Goal: Information Seeking & Learning: Learn about a topic

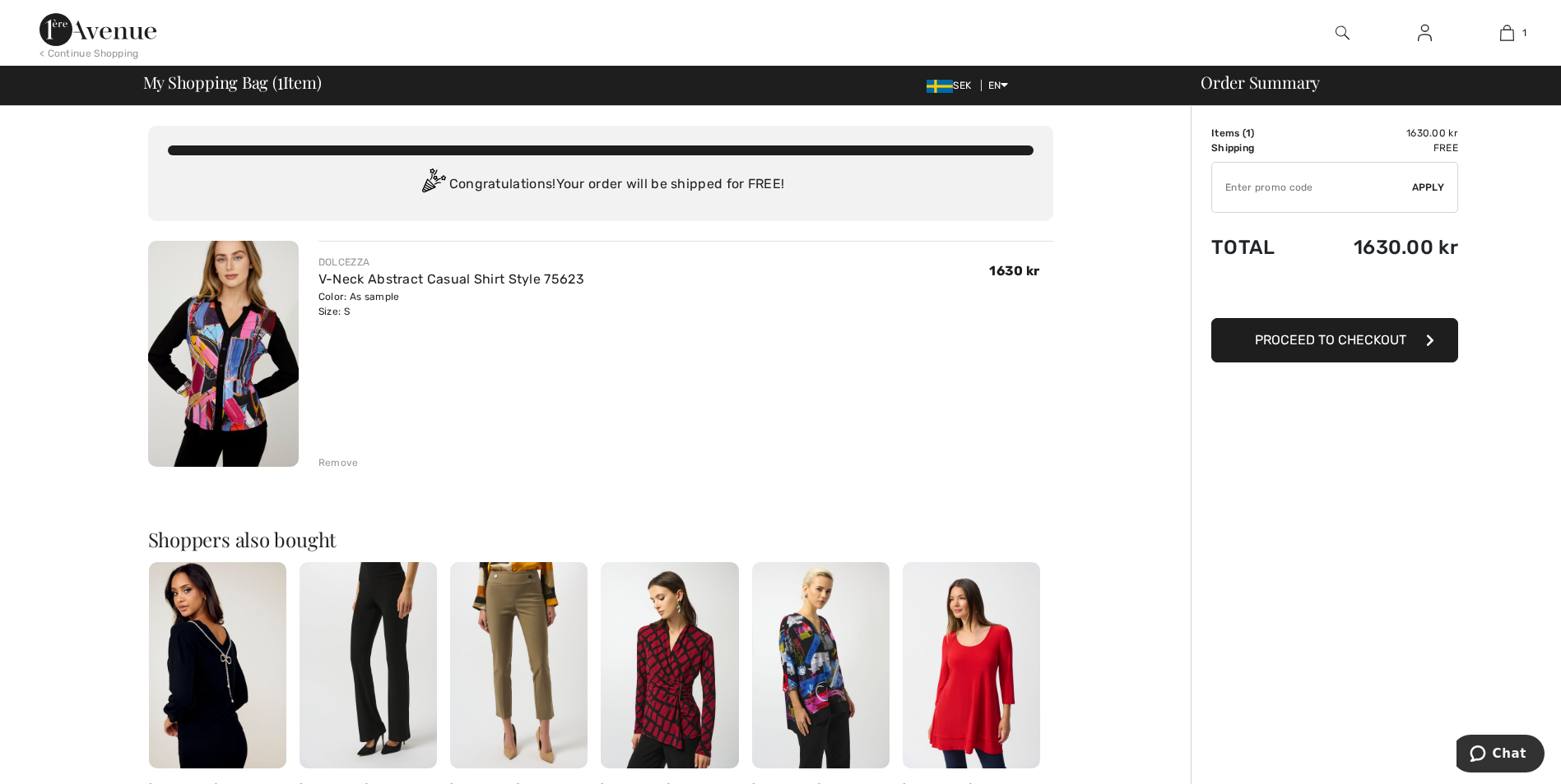
click at [340, 460] on div "Remove" at bounding box center [339, 462] width 41 height 15
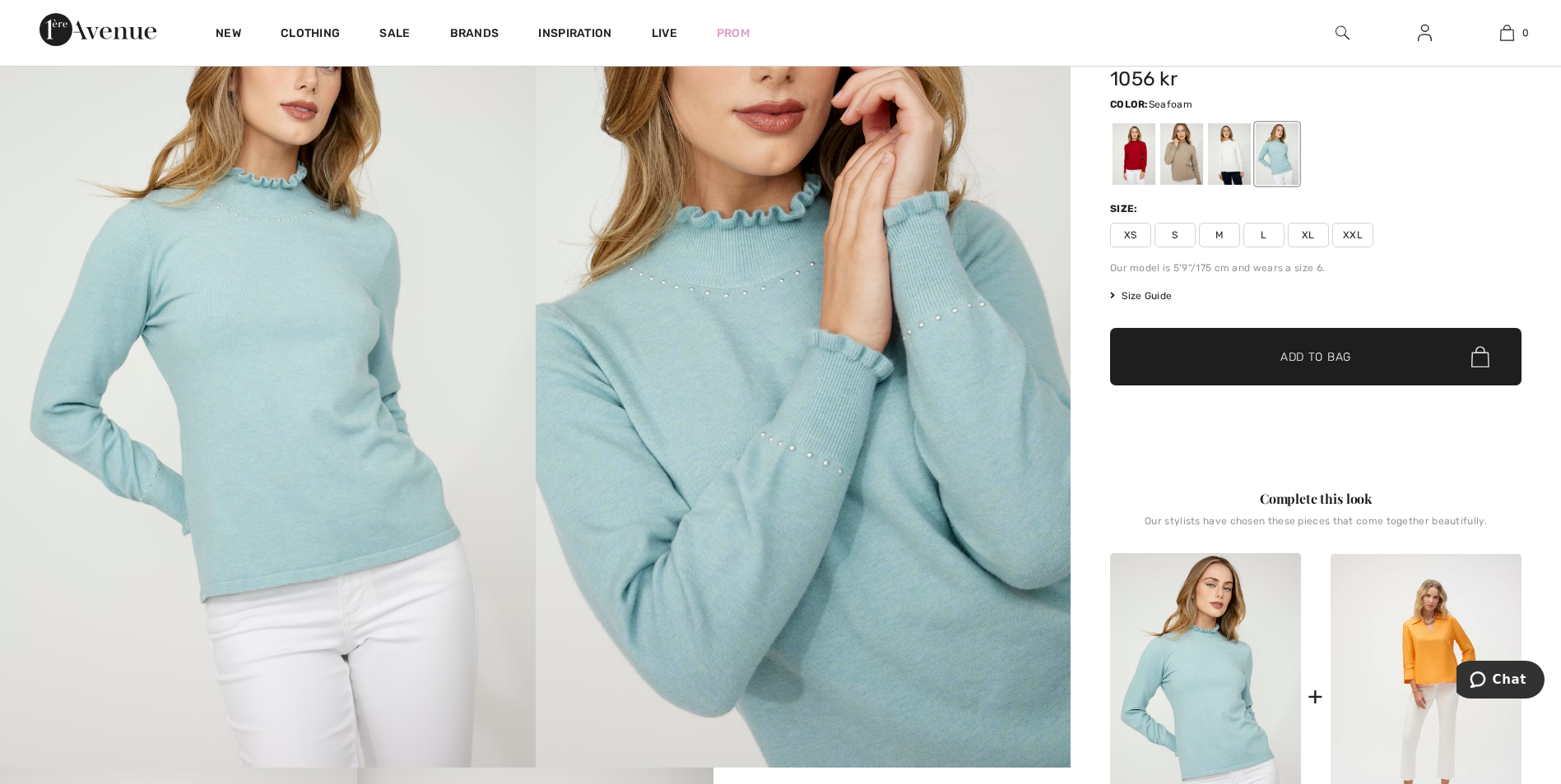
scroll to position [165, 0]
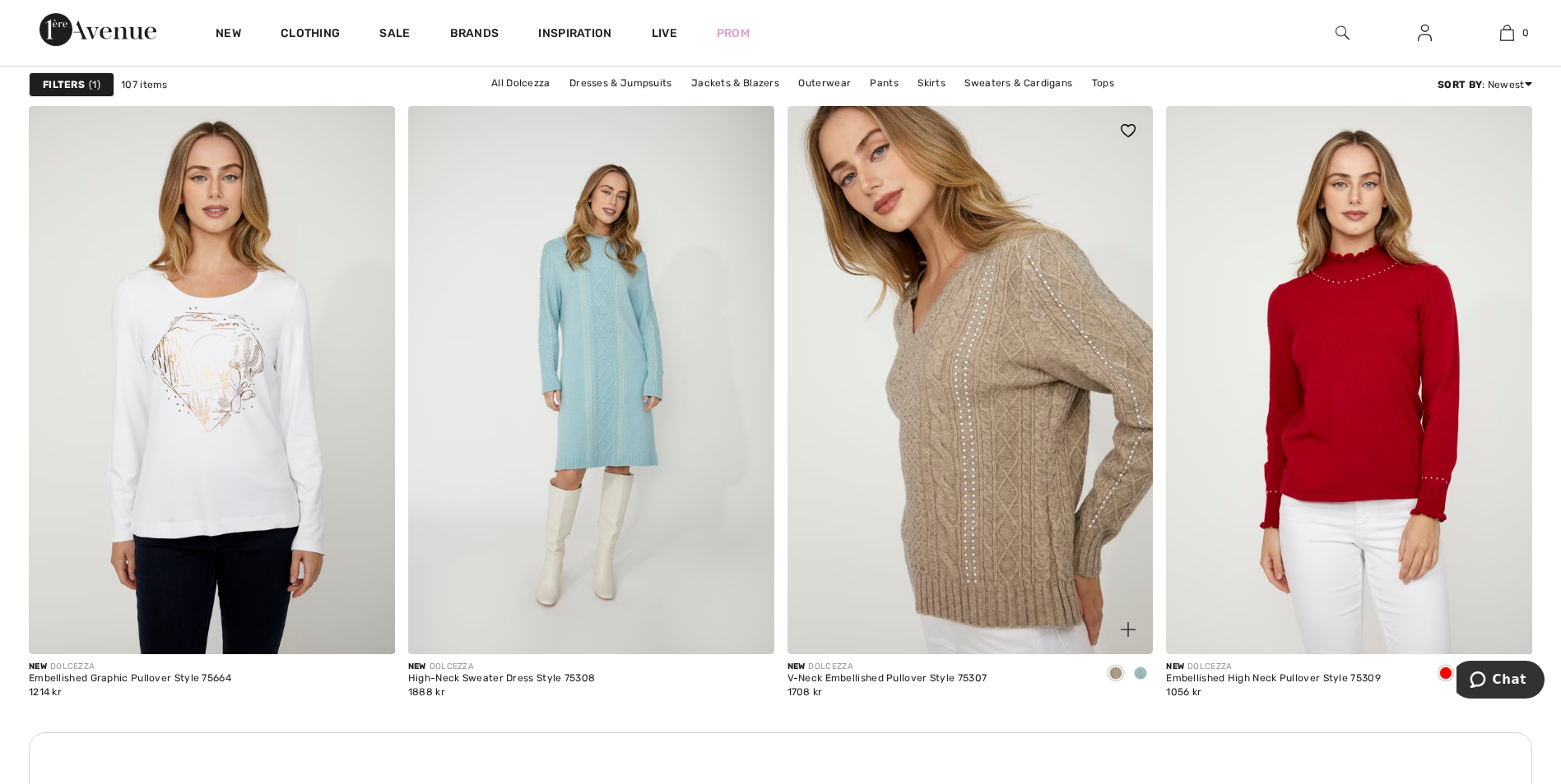
click at [971, 393] on img at bounding box center [970, 380] width 366 height 549
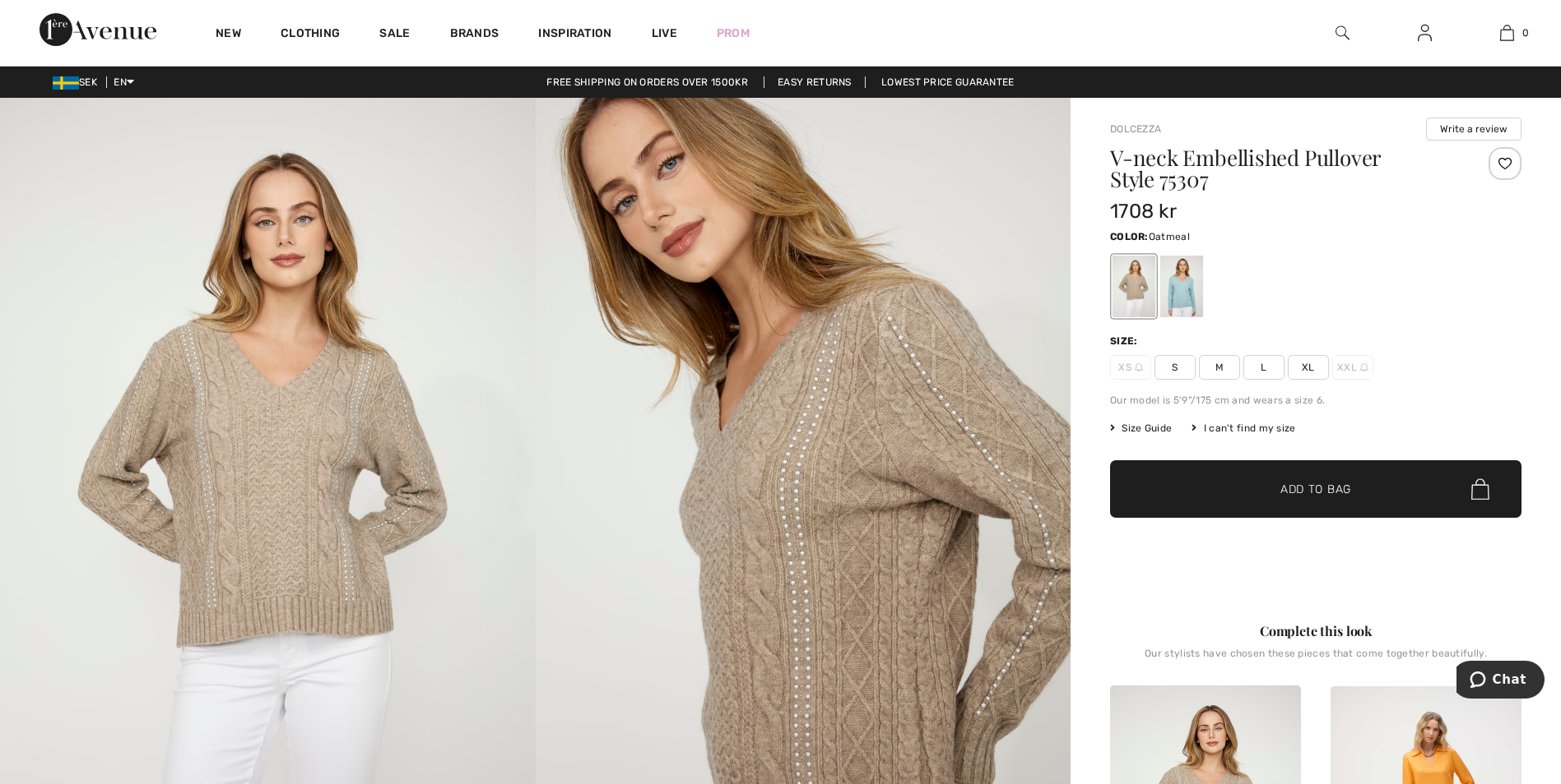
click at [771, 560] on img at bounding box center [802, 499] width 535 height 803
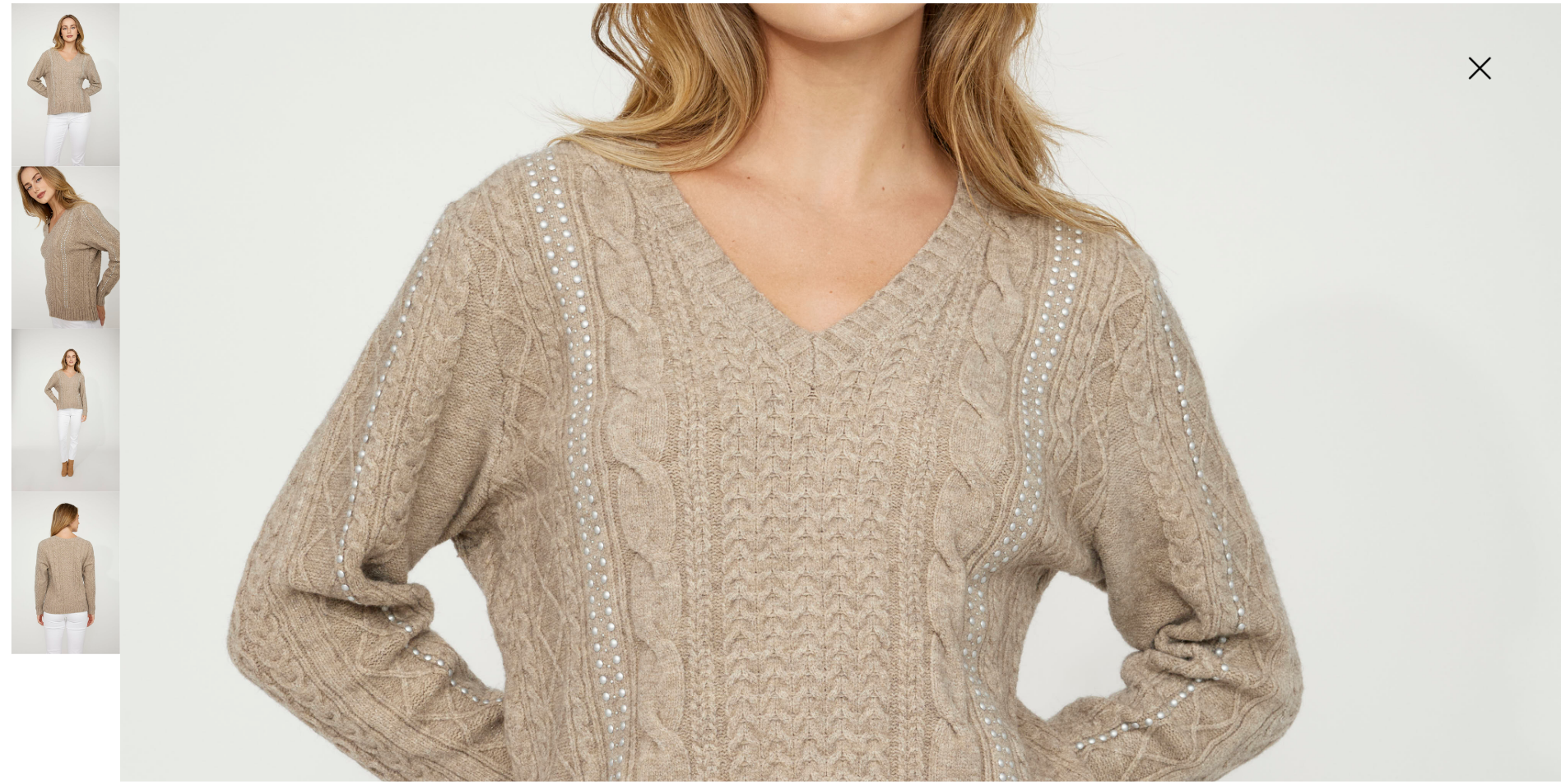
scroll to position [493, 0]
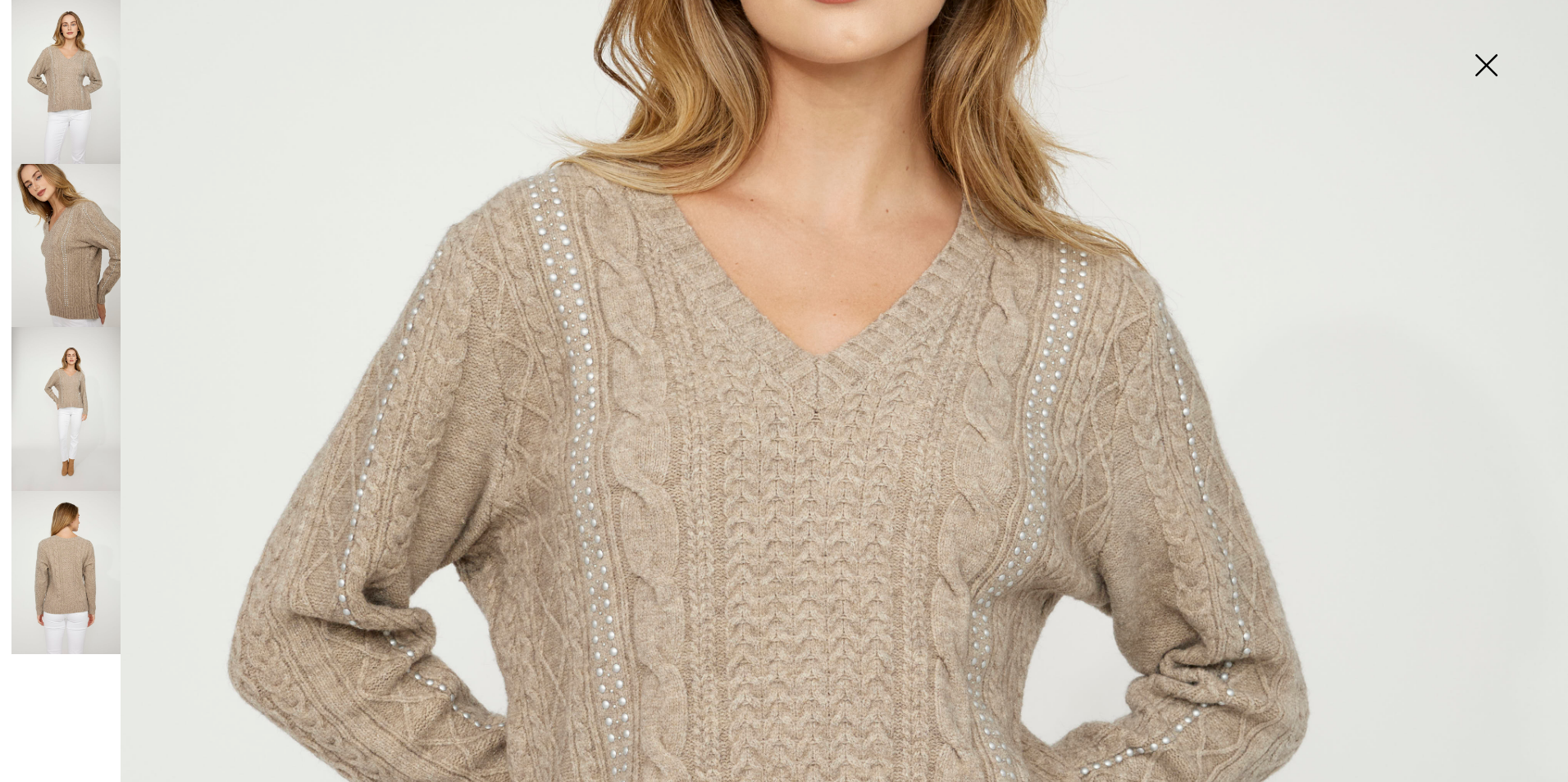
click at [1491, 53] on img at bounding box center [1486, 66] width 82 height 84
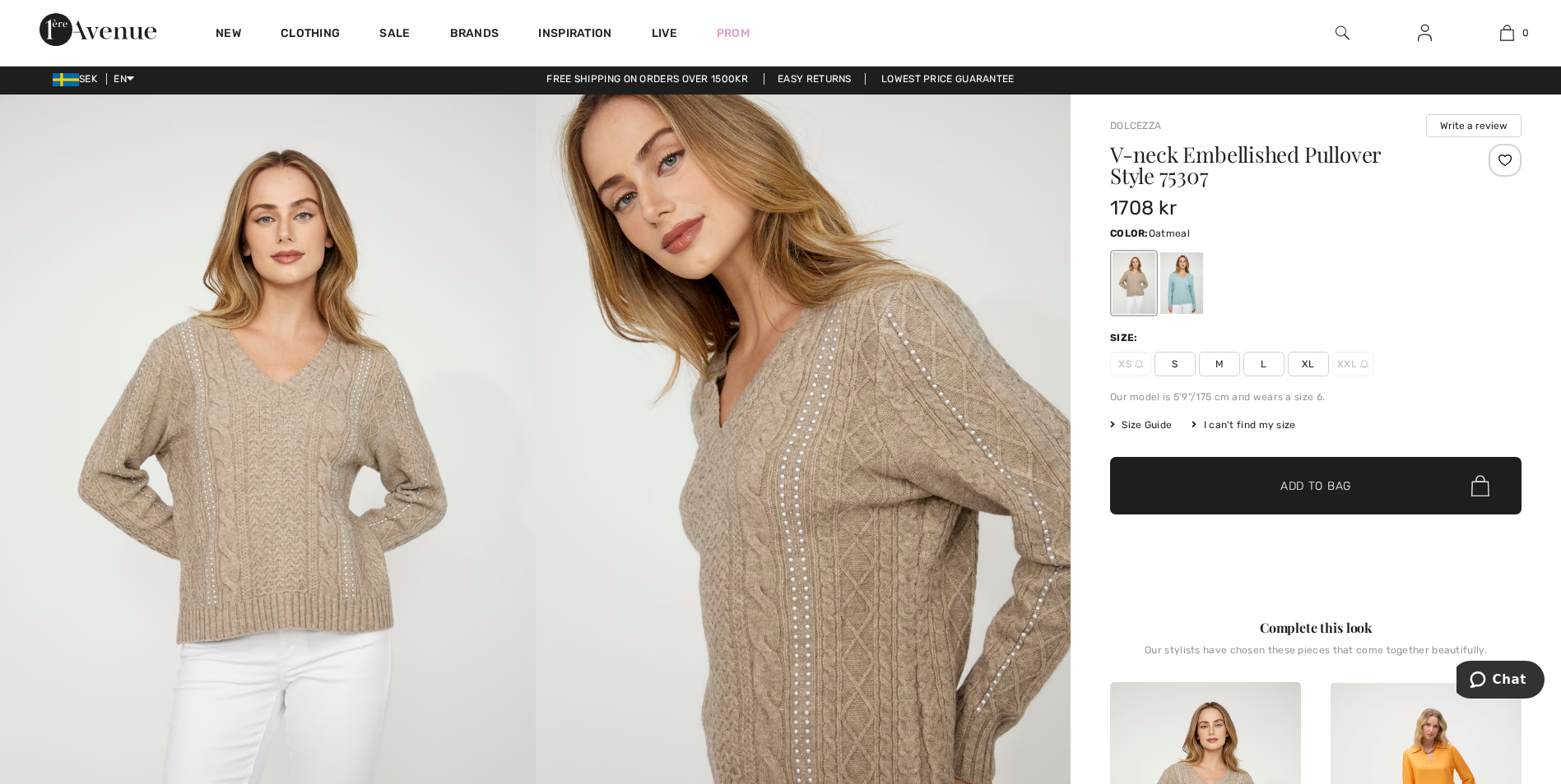
scroll to position [0, 0]
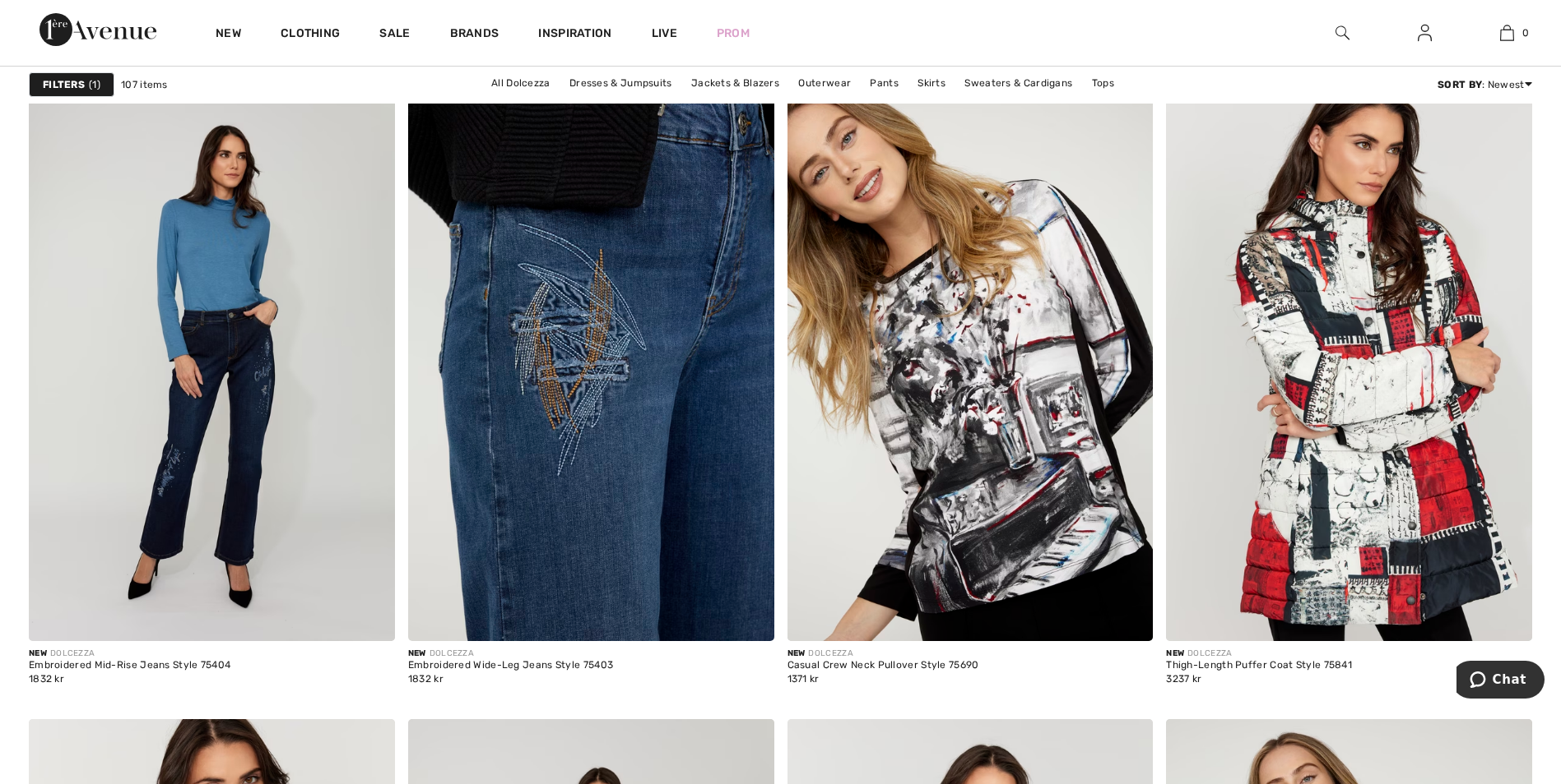
scroll to position [3371, 0]
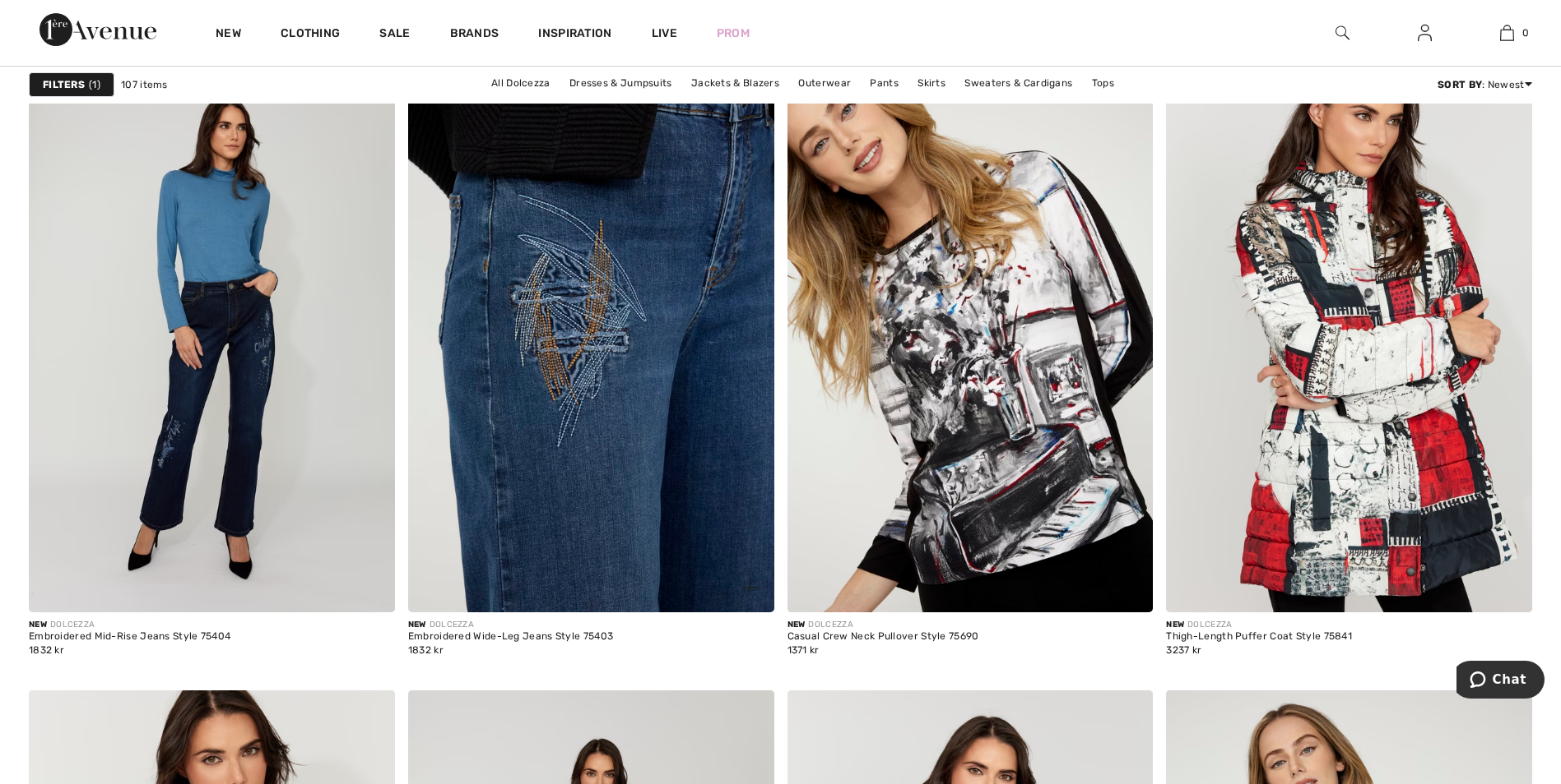
click at [573, 467] on img at bounding box center [591, 338] width 366 height 549
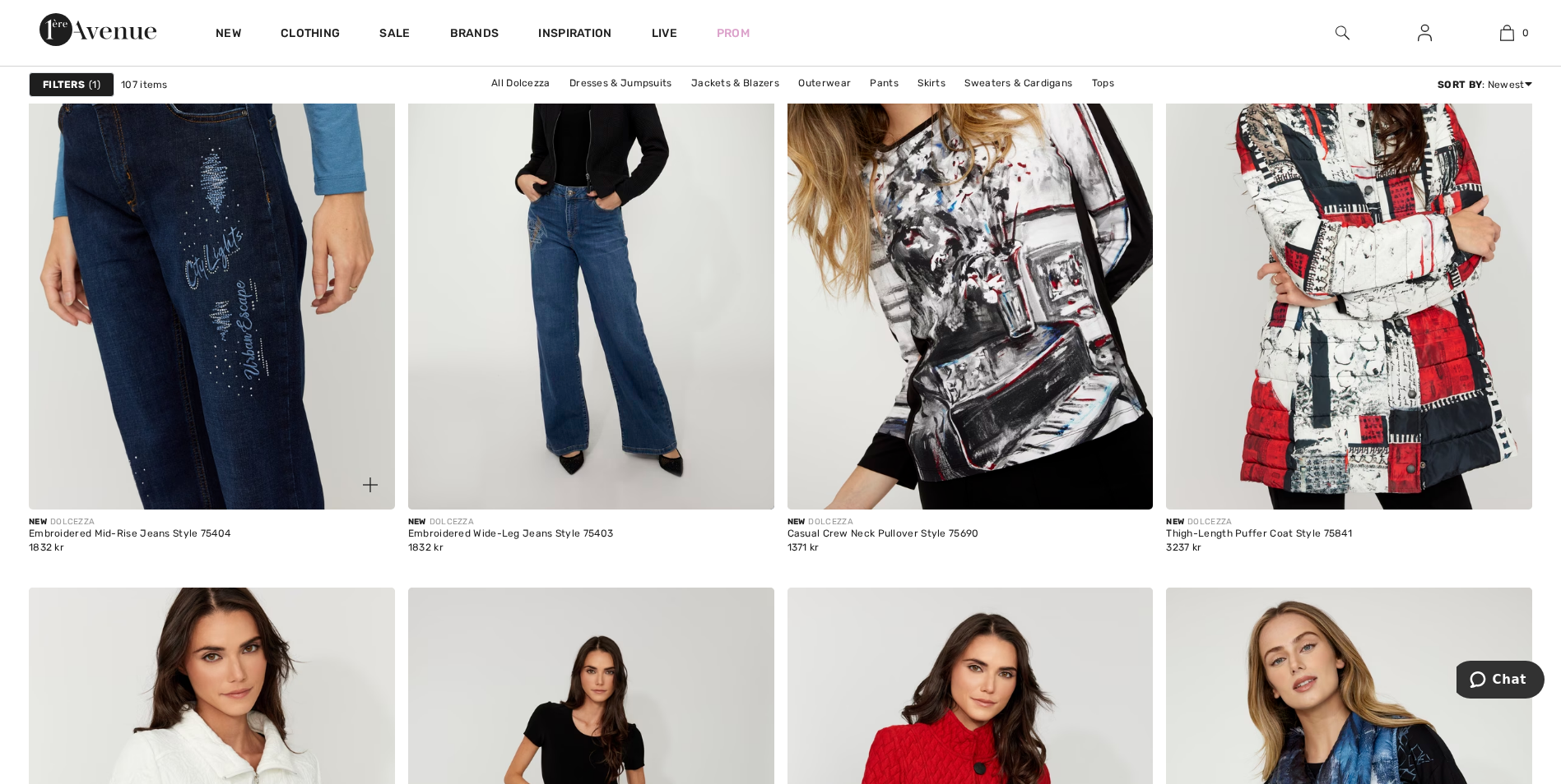
scroll to position [3454, 0]
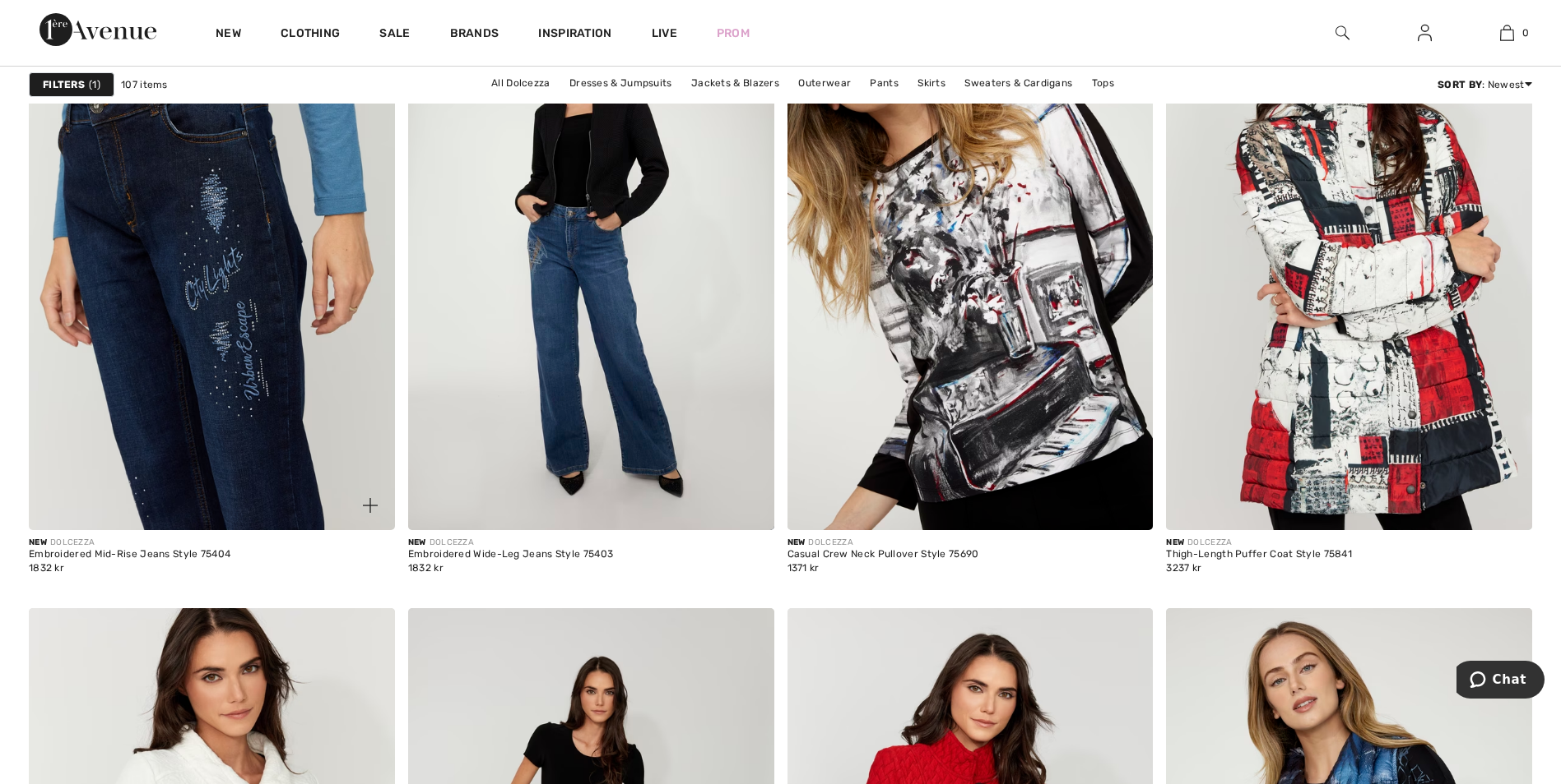
click at [215, 218] on img at bounding box center [212, 256] width 366 height 549
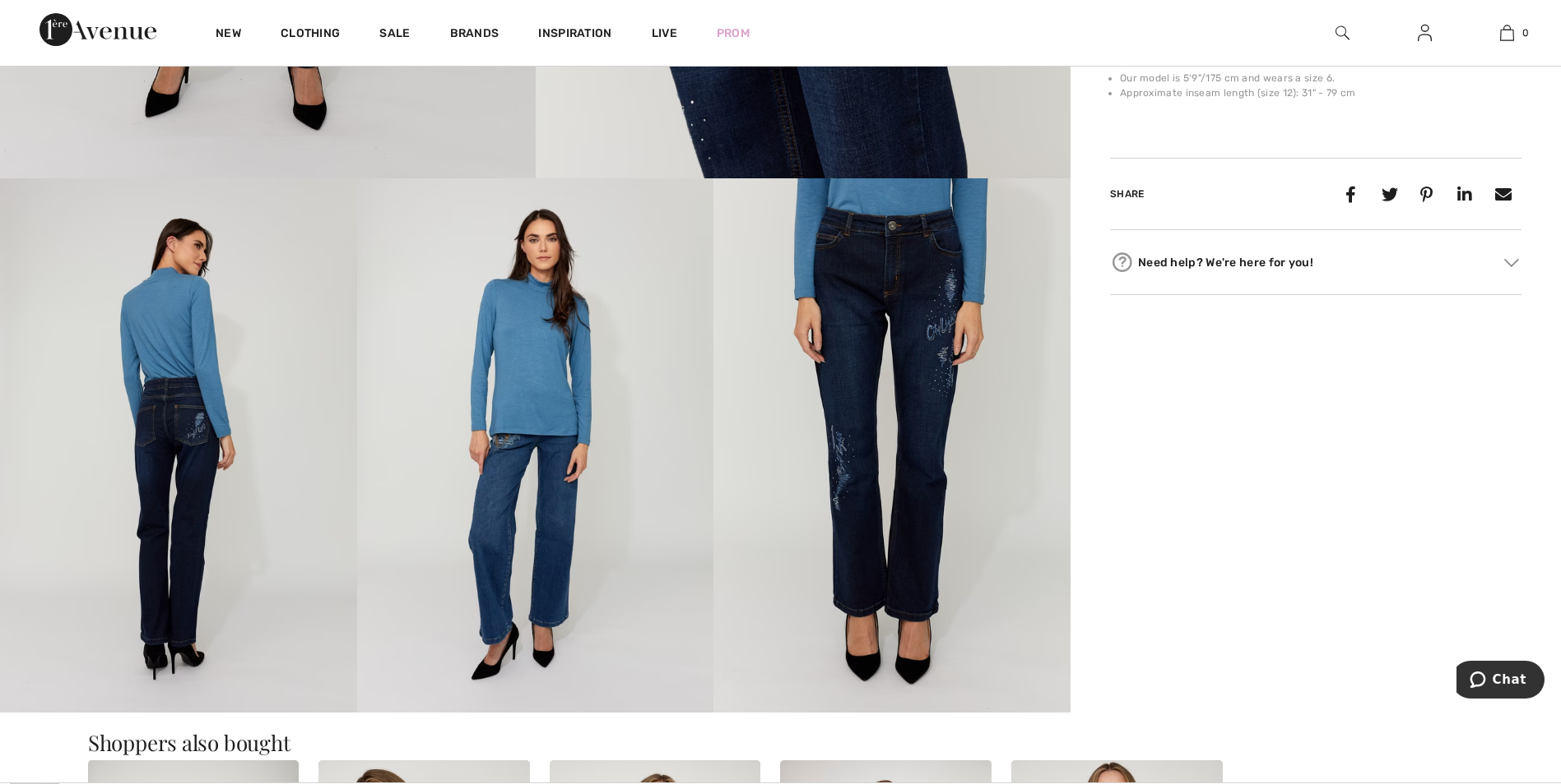
scroll to position [740, 0]
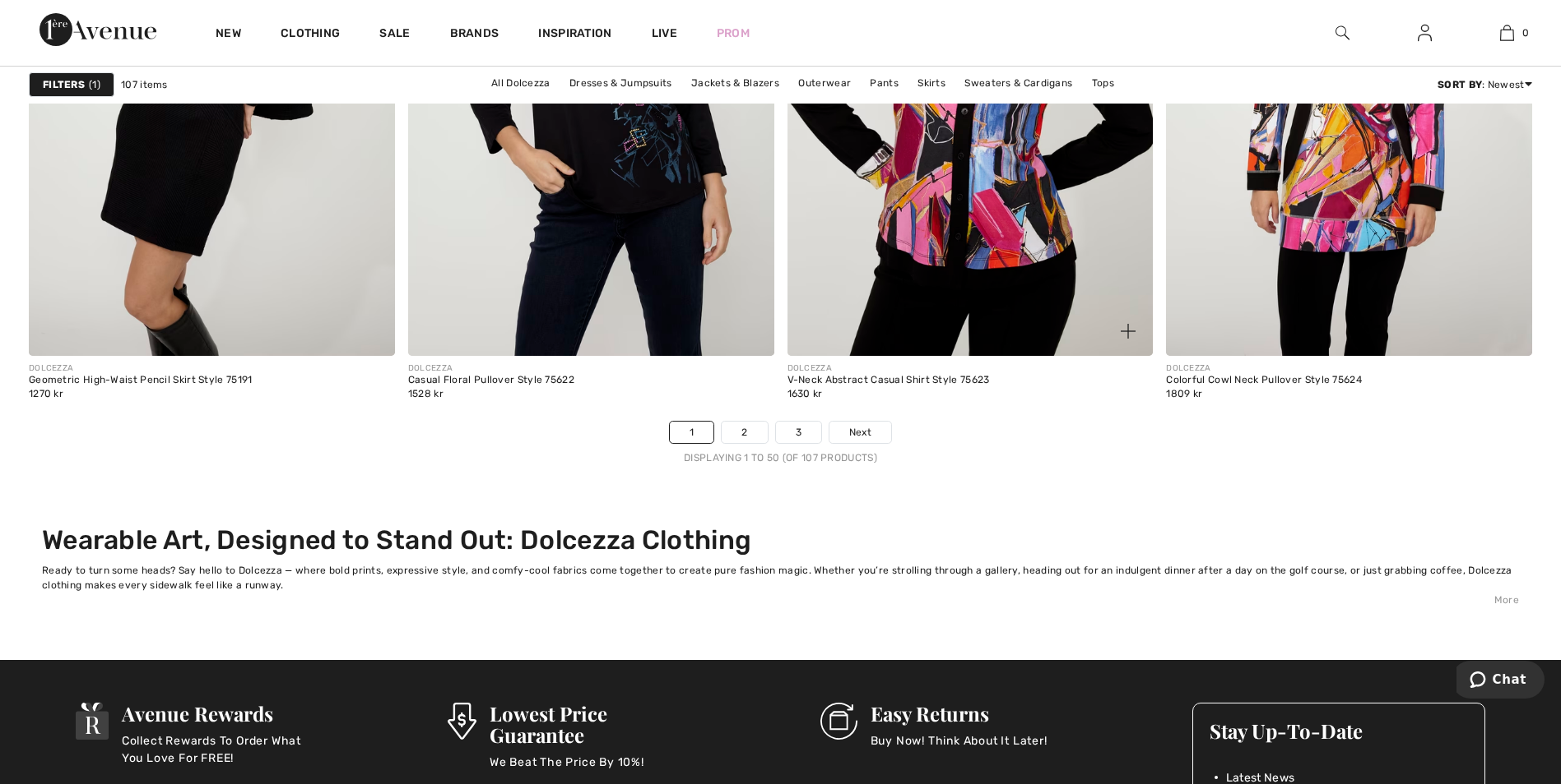
scroll to position [9455, 0]
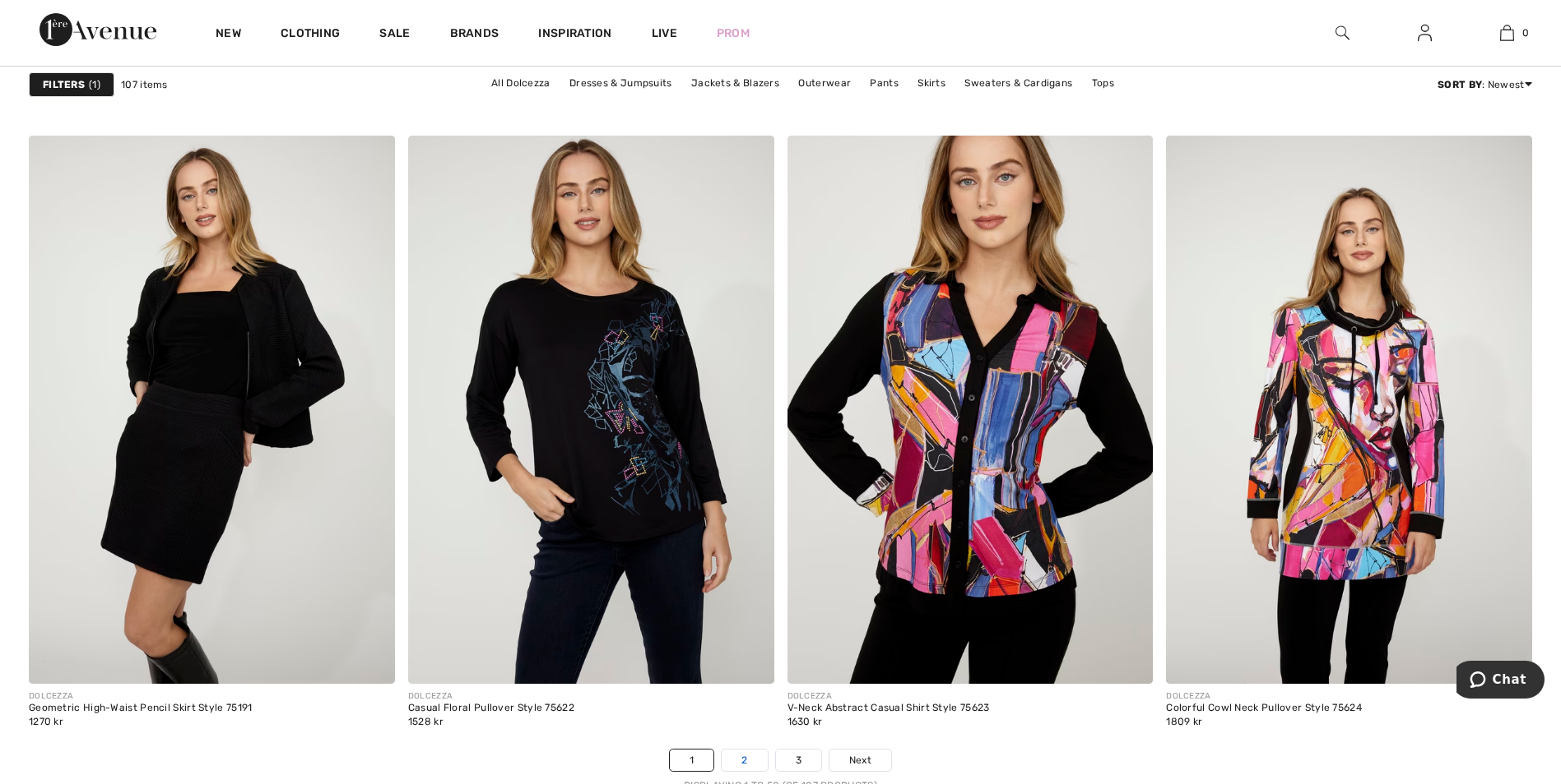
click at [755, 755] on link "2" at bounding box center [745, 761] width 46 height 22
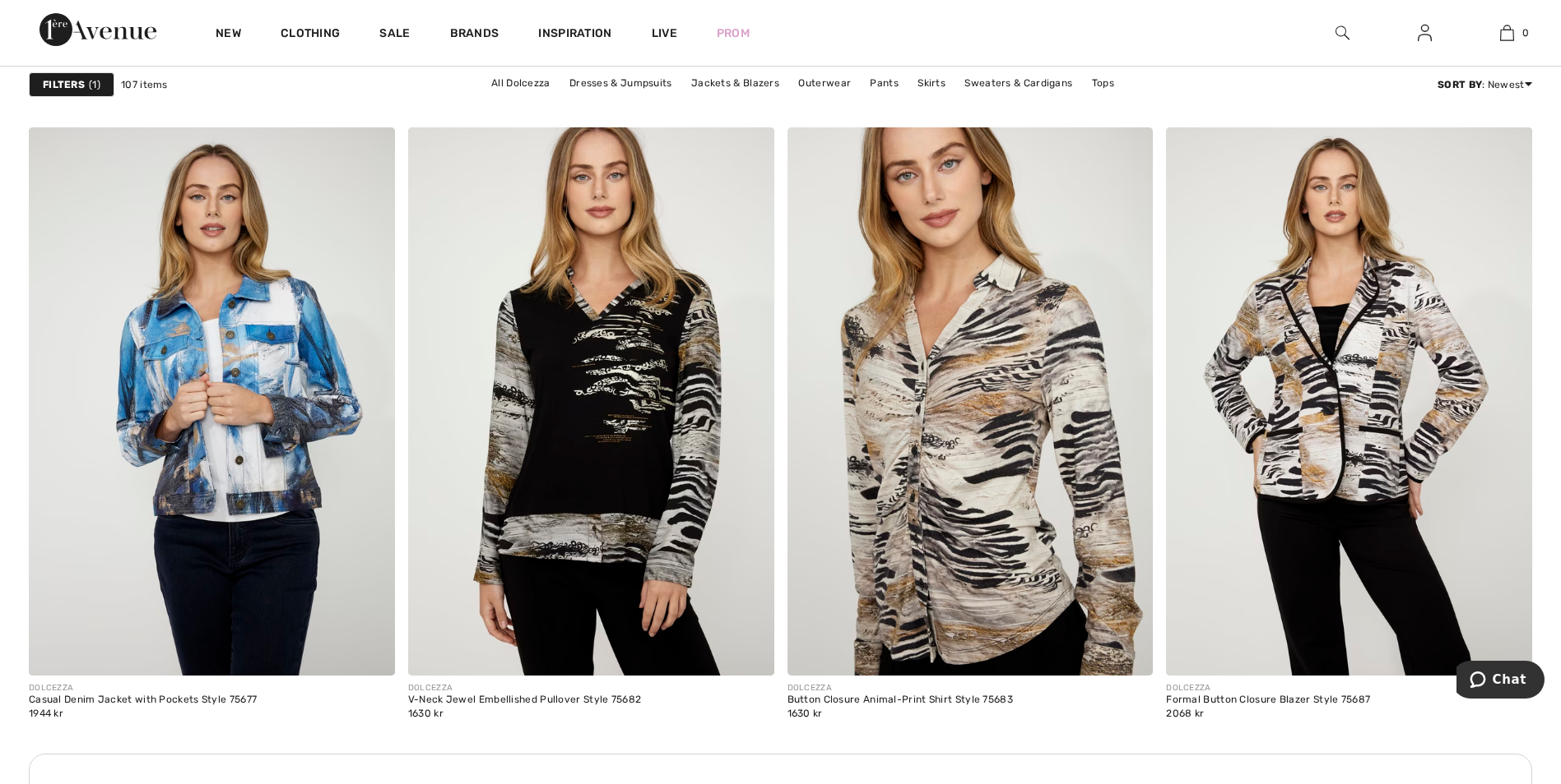
scroll to position [2466, 0]
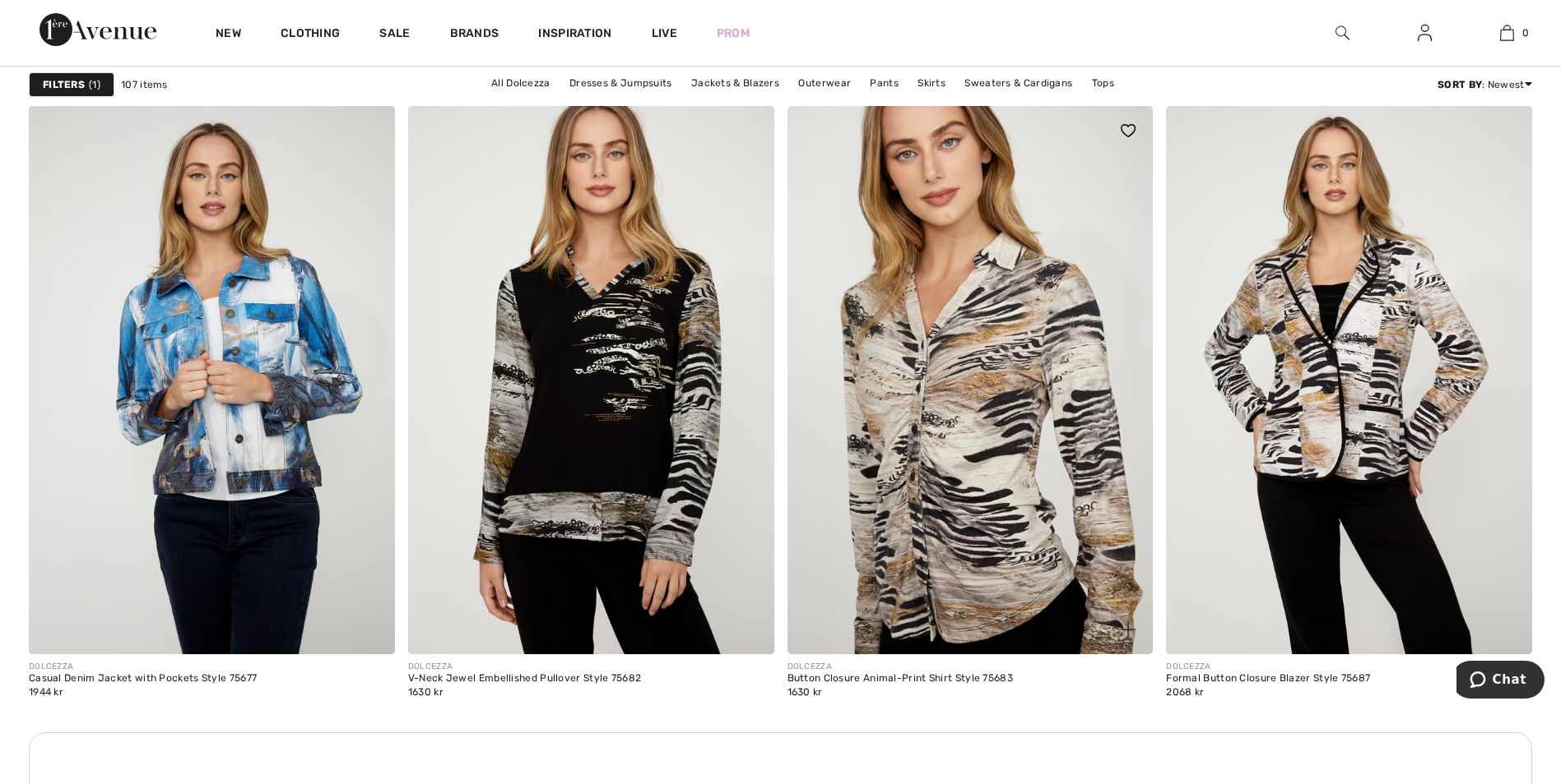
click at [944, 465] on img at bounding box center [970, 380] width 366 height 549
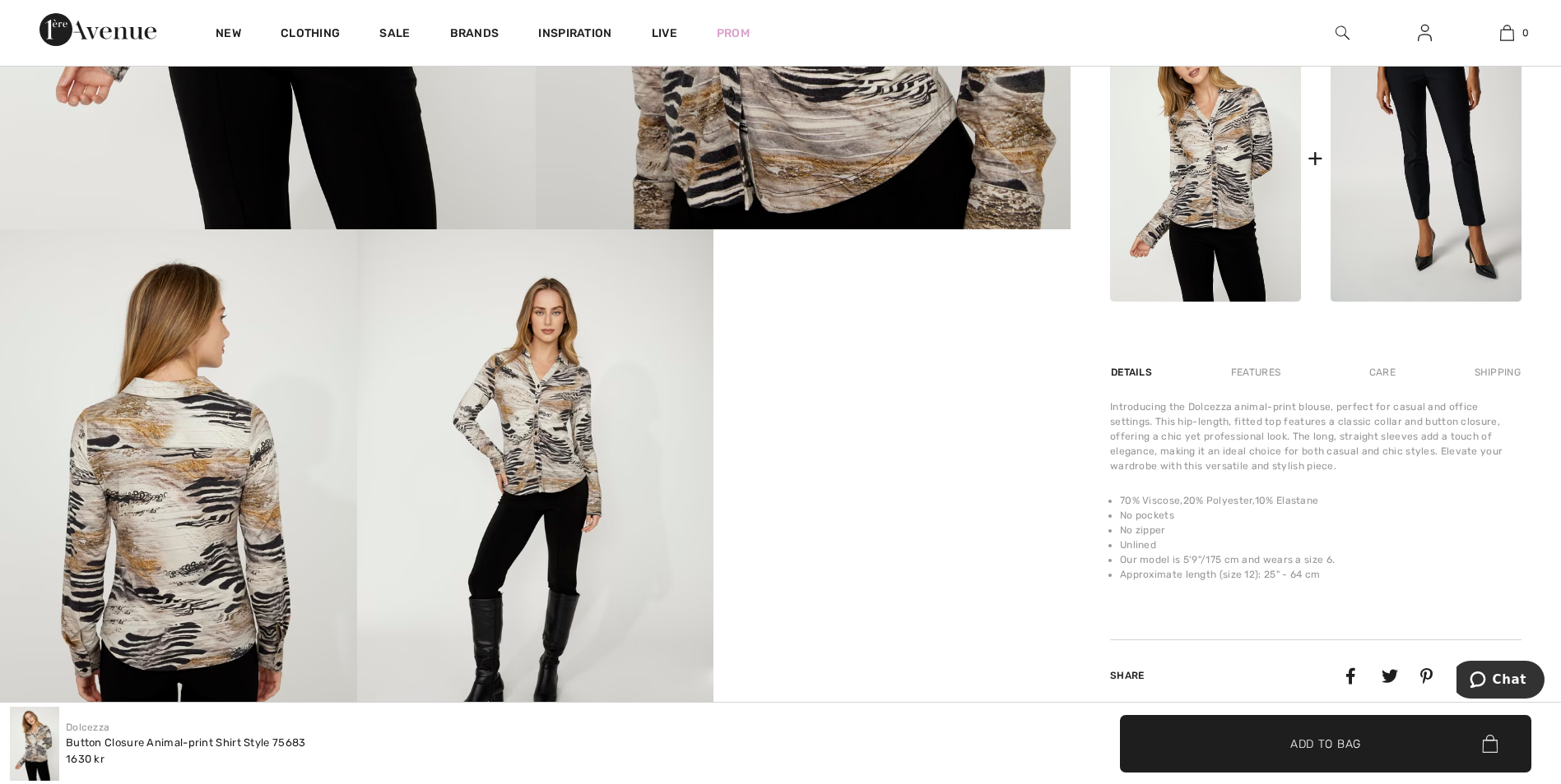
scroll to position [1151, 0]
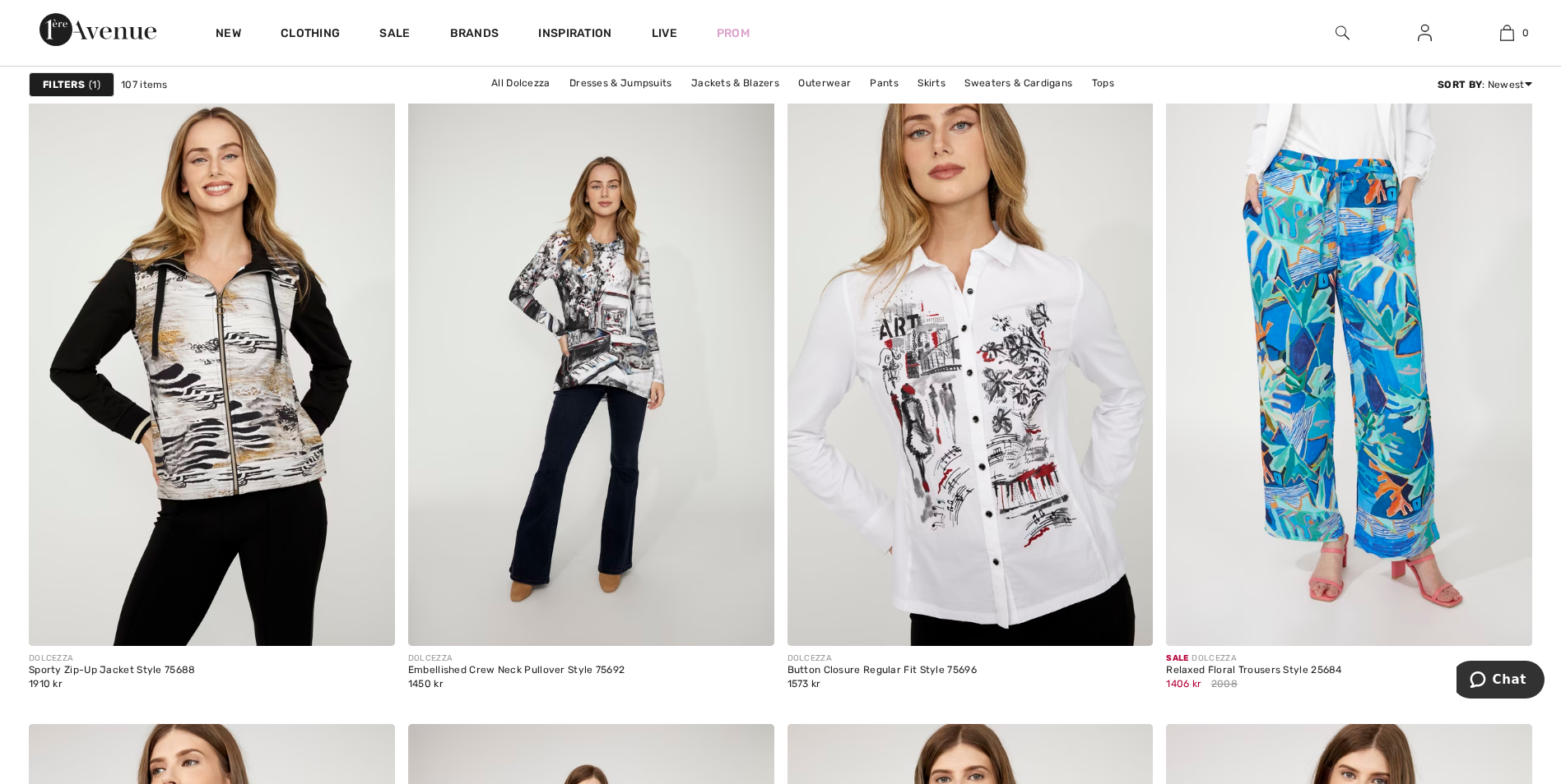
scroll to position [3371, 0]
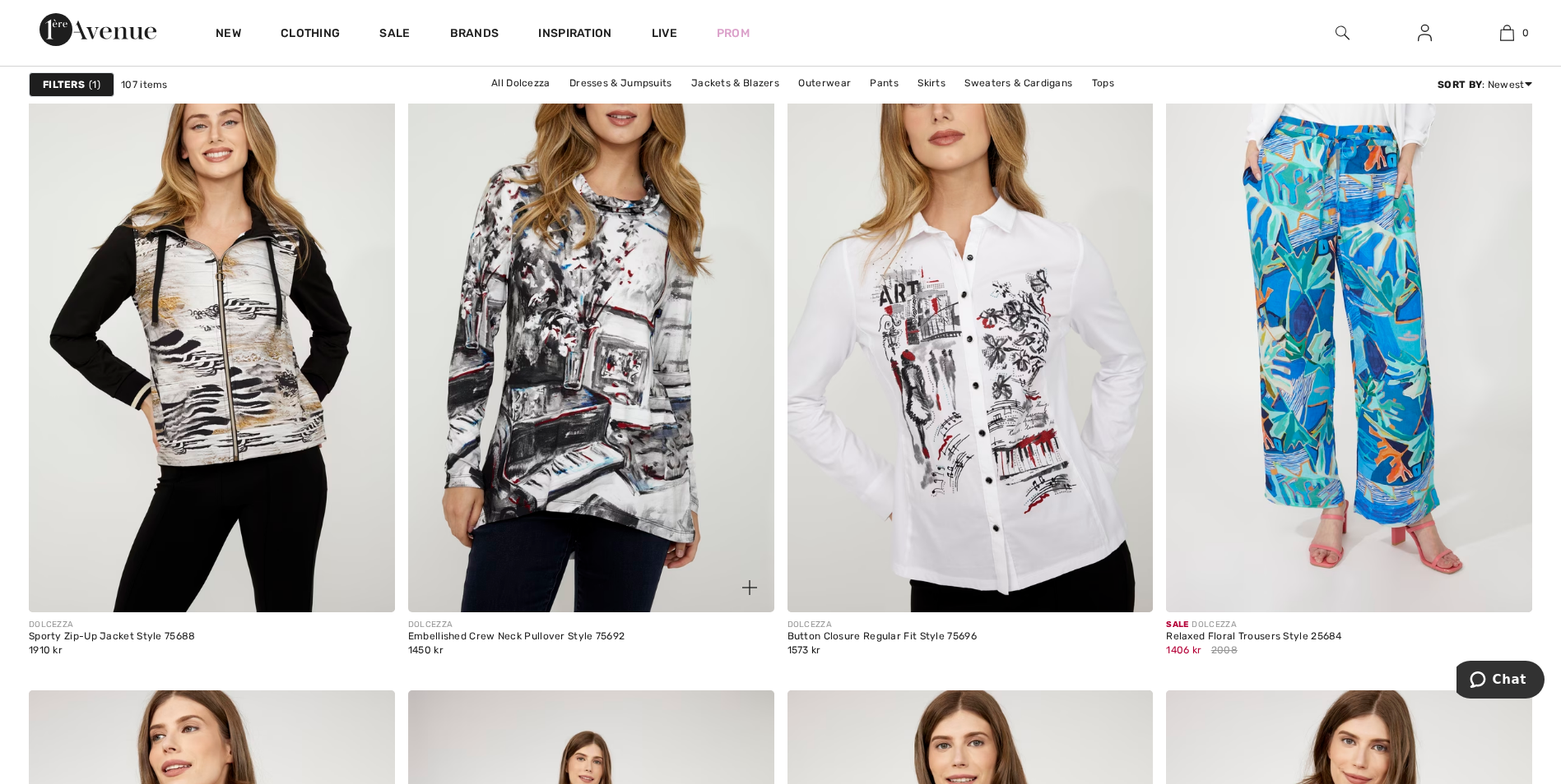
click at [615, 349] on img at bounding box center [591, 338] width 366 height 549
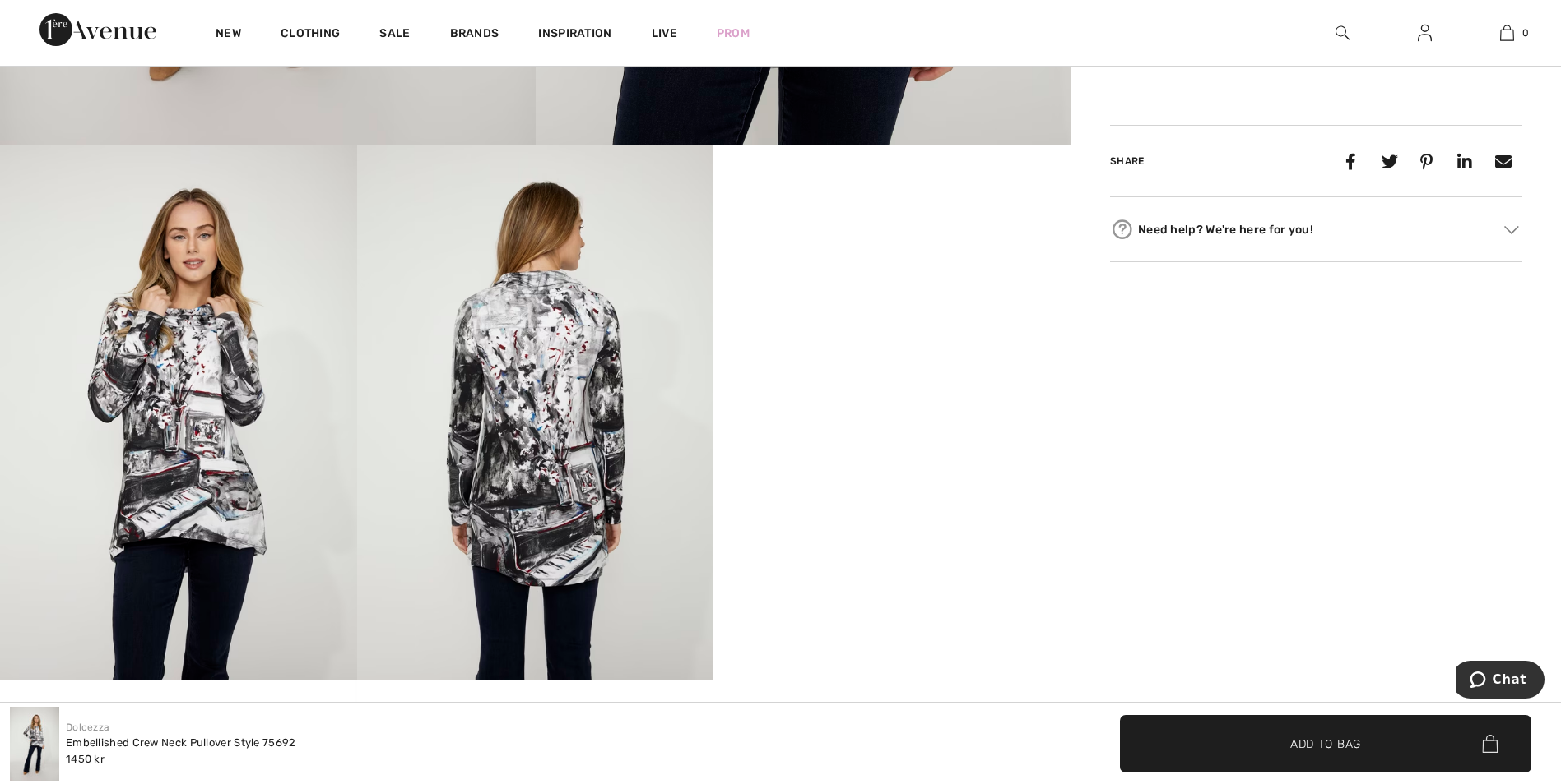
scroll to position [740, 0]
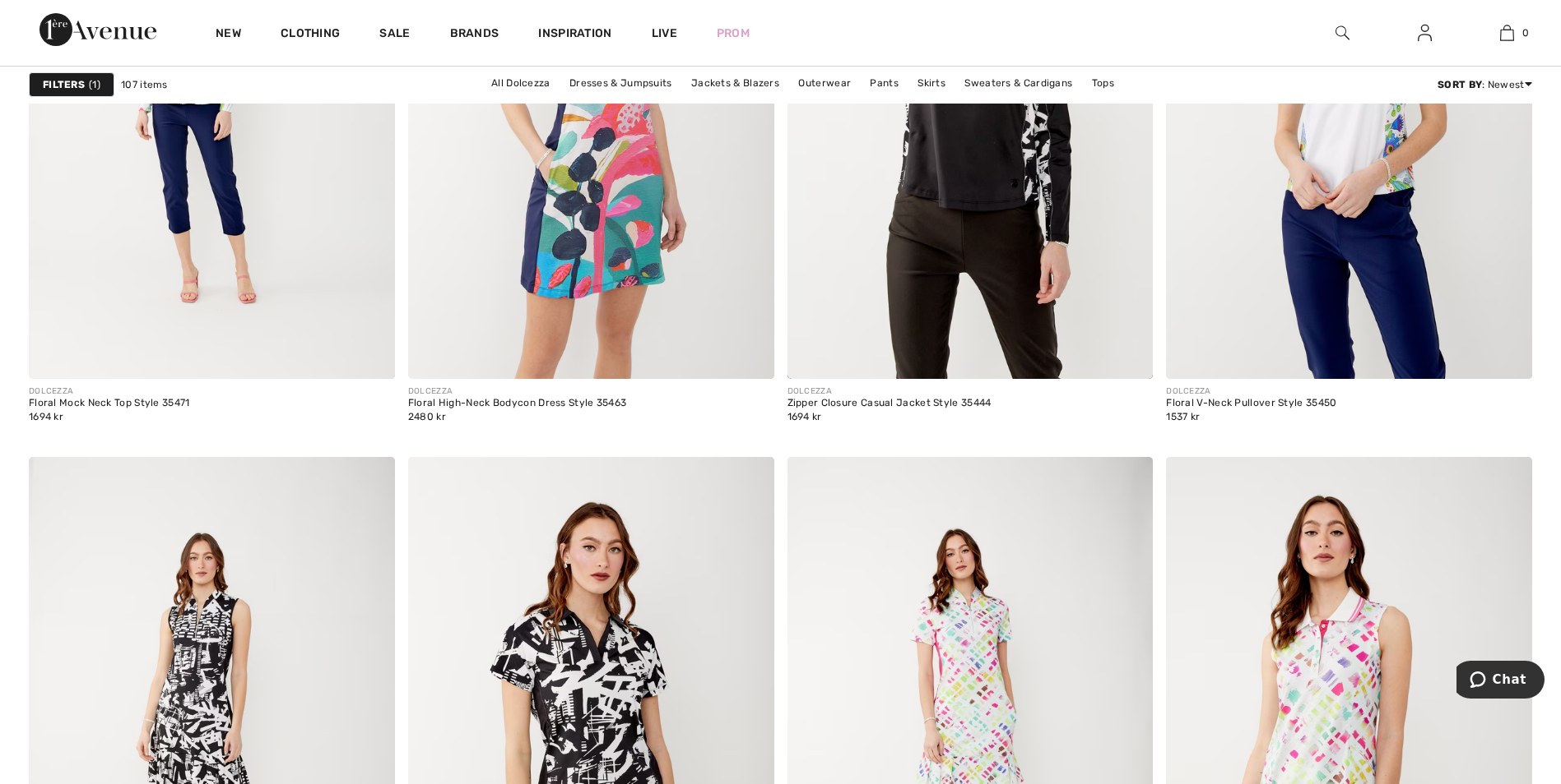
scroll to position [6989, 0]
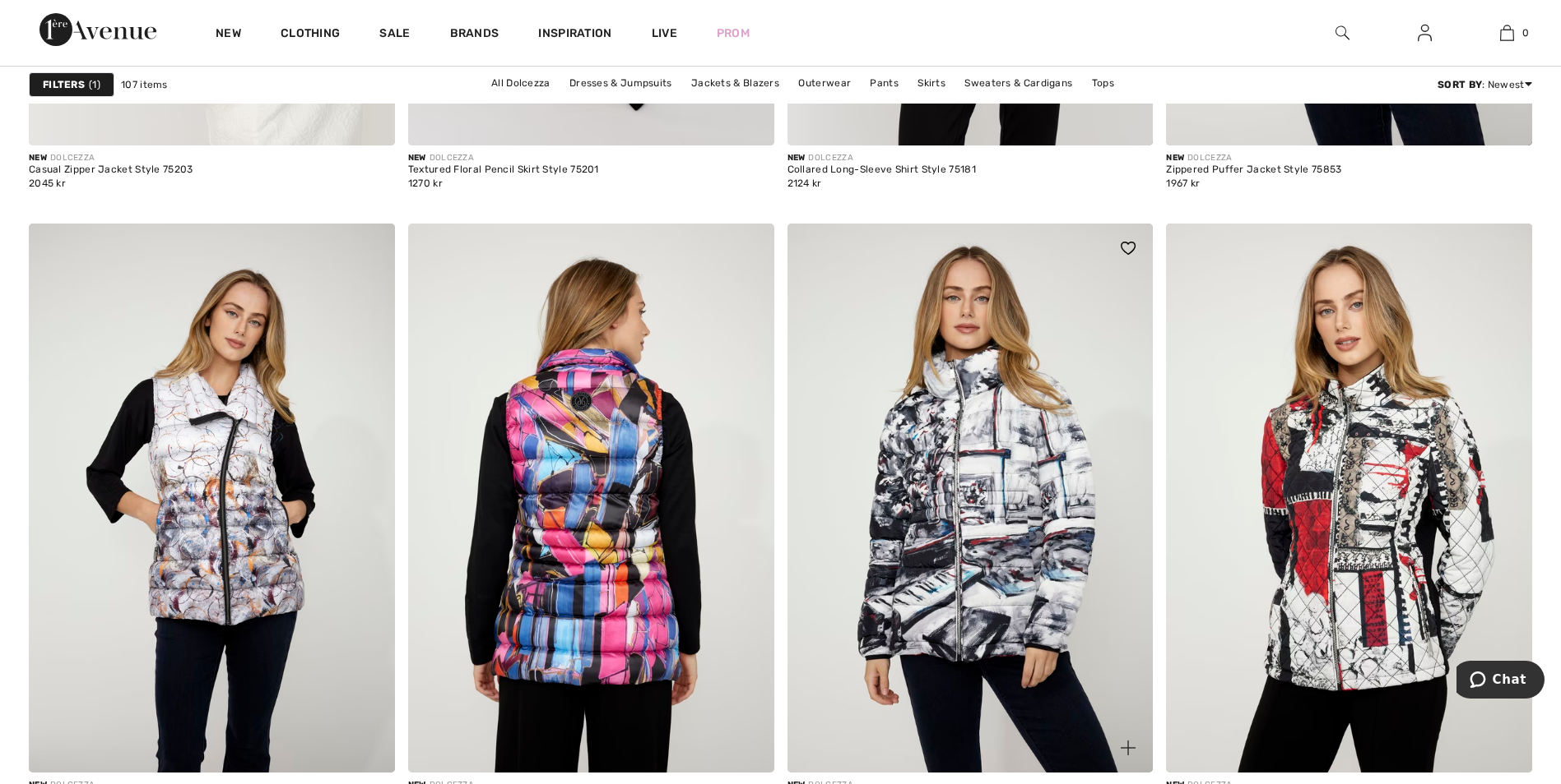
scroll to position [4439, 0]
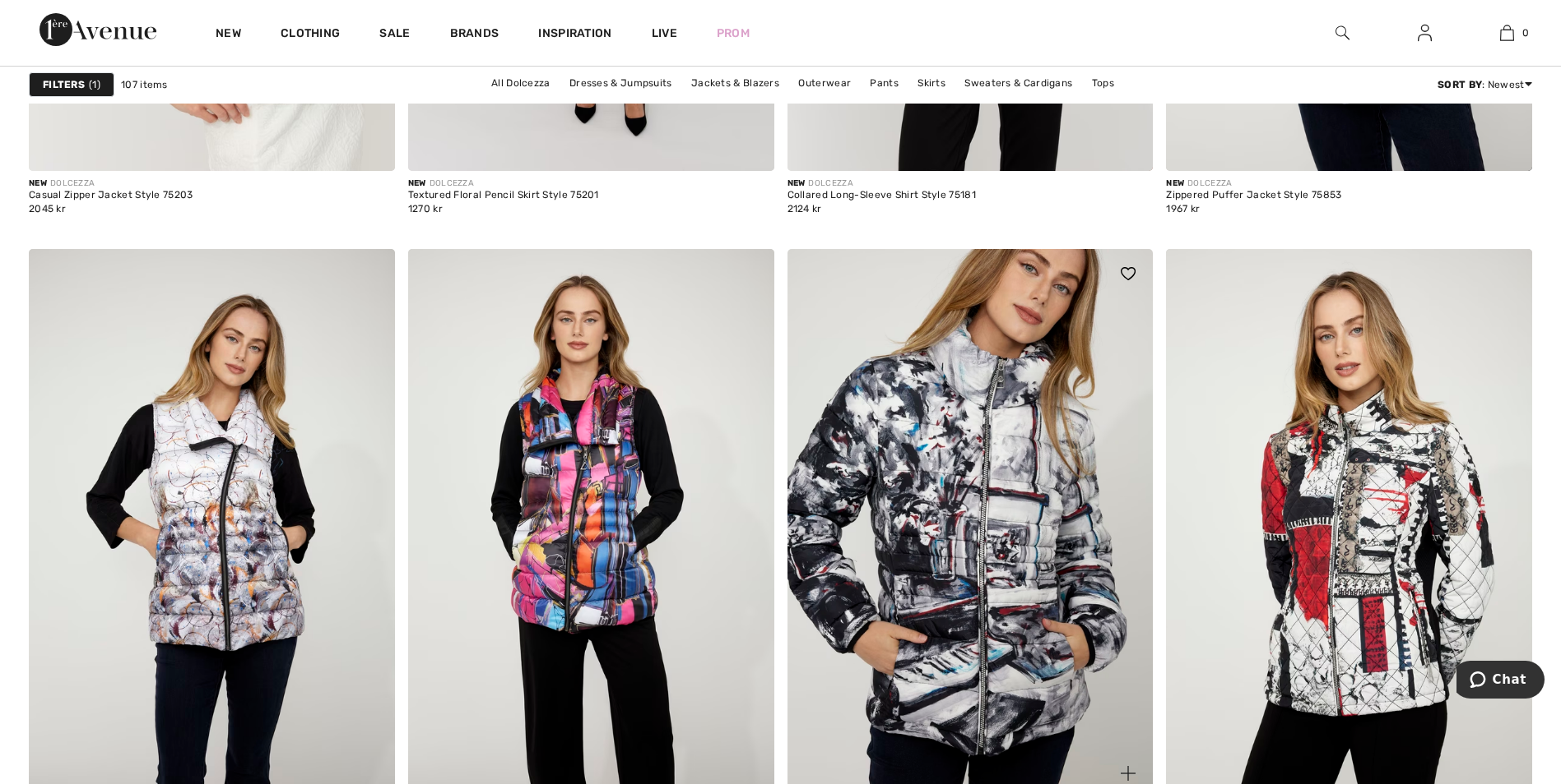
click at [1022, 569] on img at bounding box center [970, 523] width 366 height 549
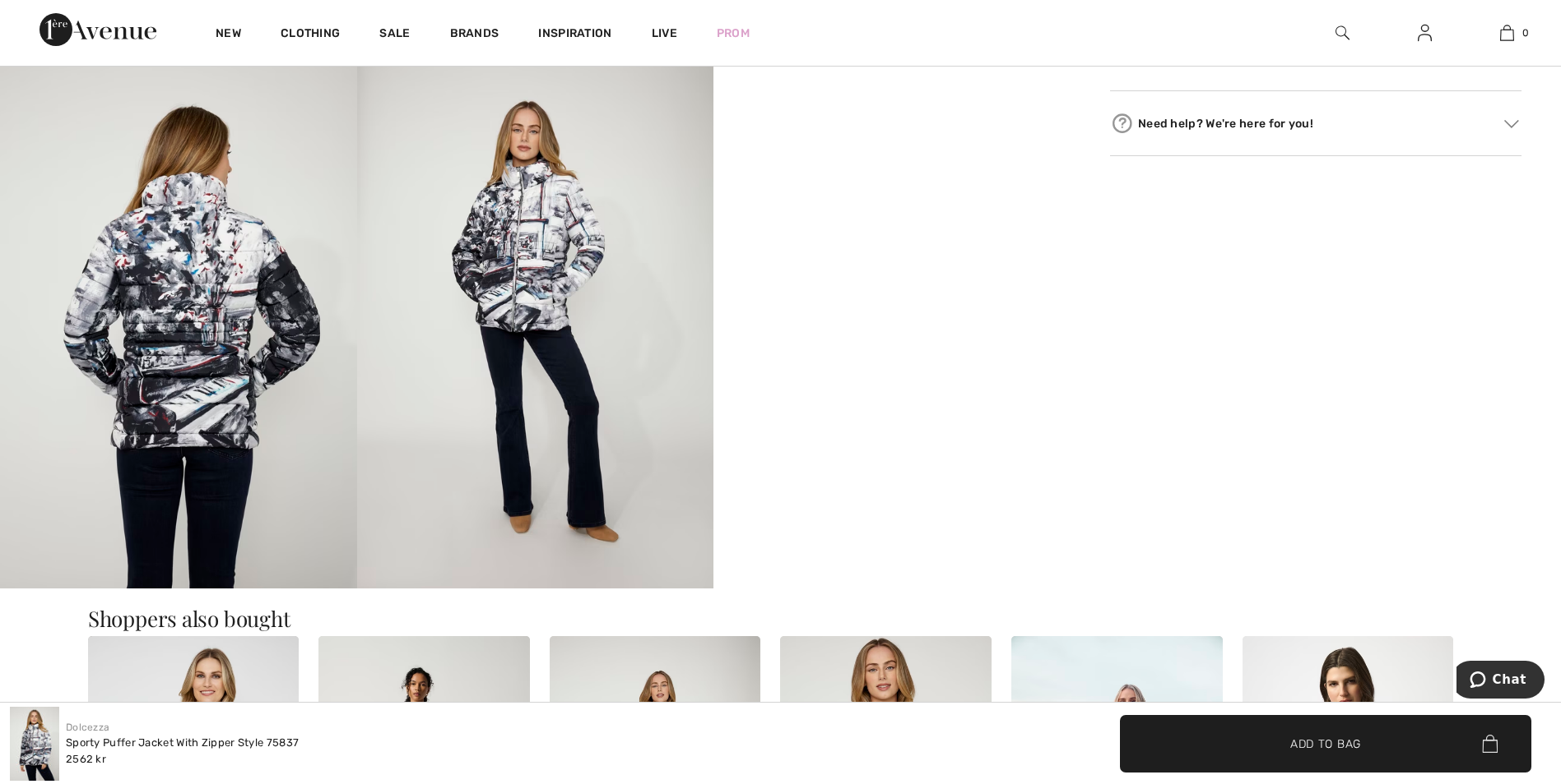
scroll to position [904, 0]
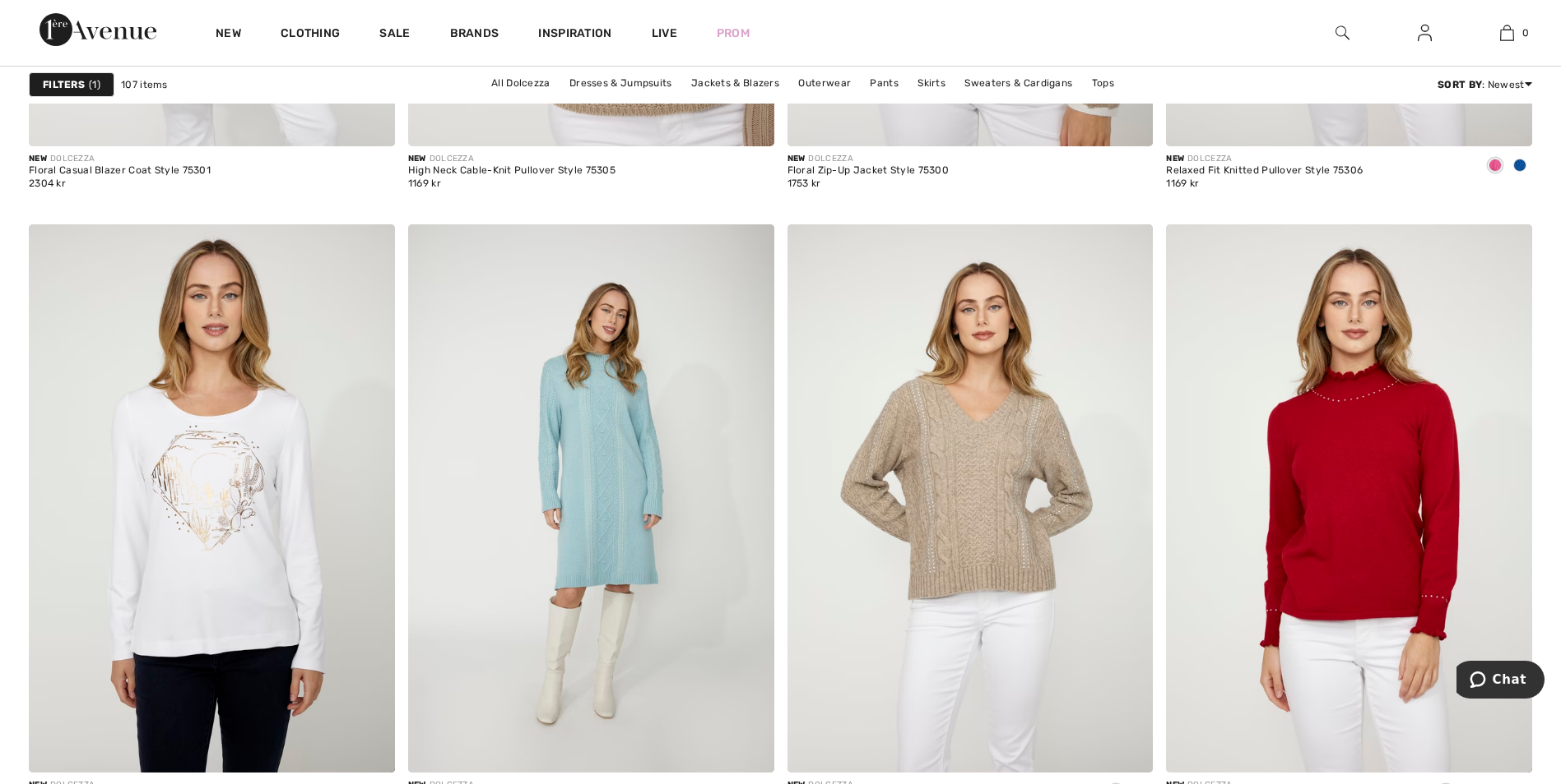
scroll to position [2466, 0]
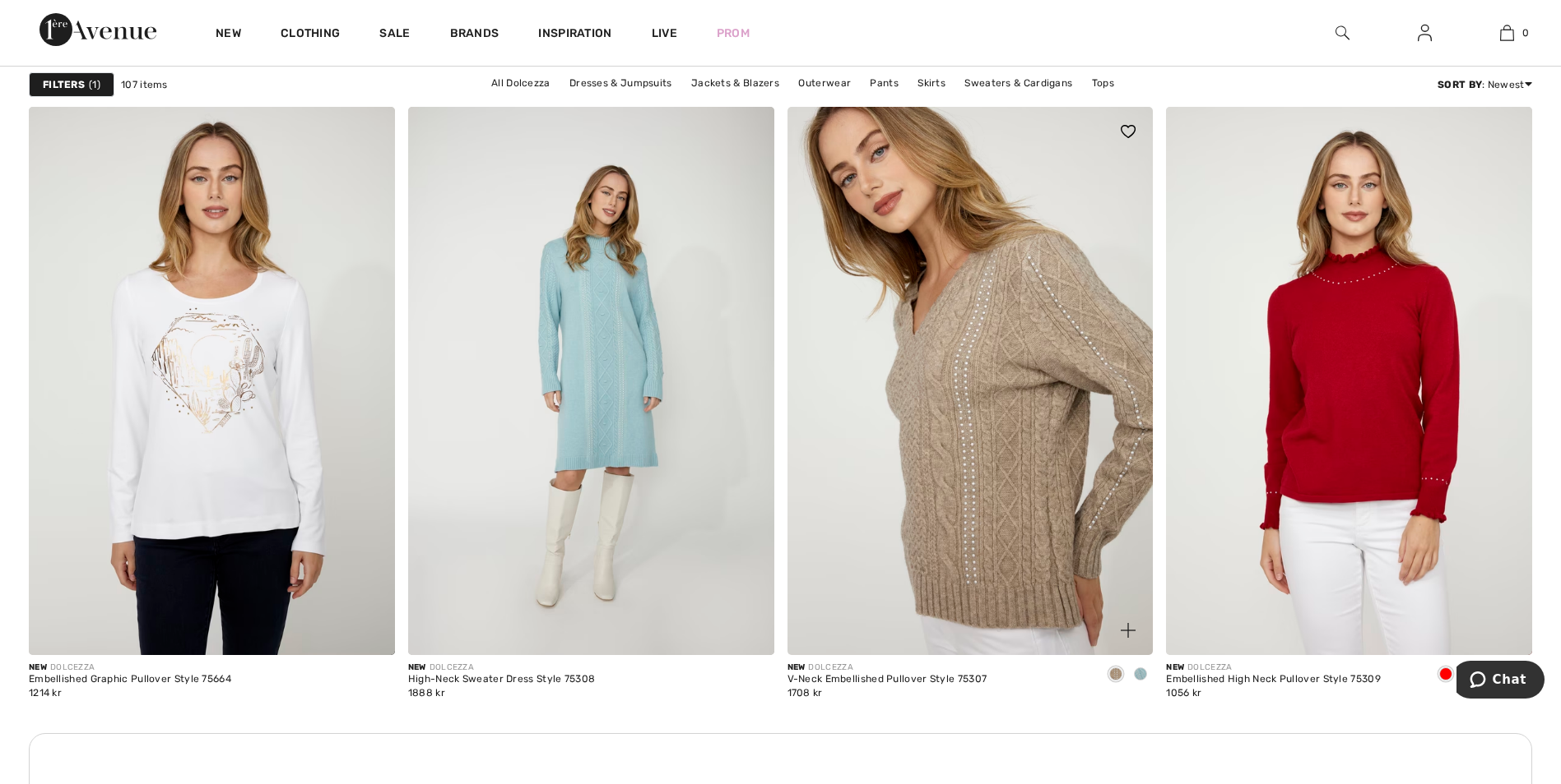
click at [942, 463] on img at bounding box center [970, 381] width 366 height 549
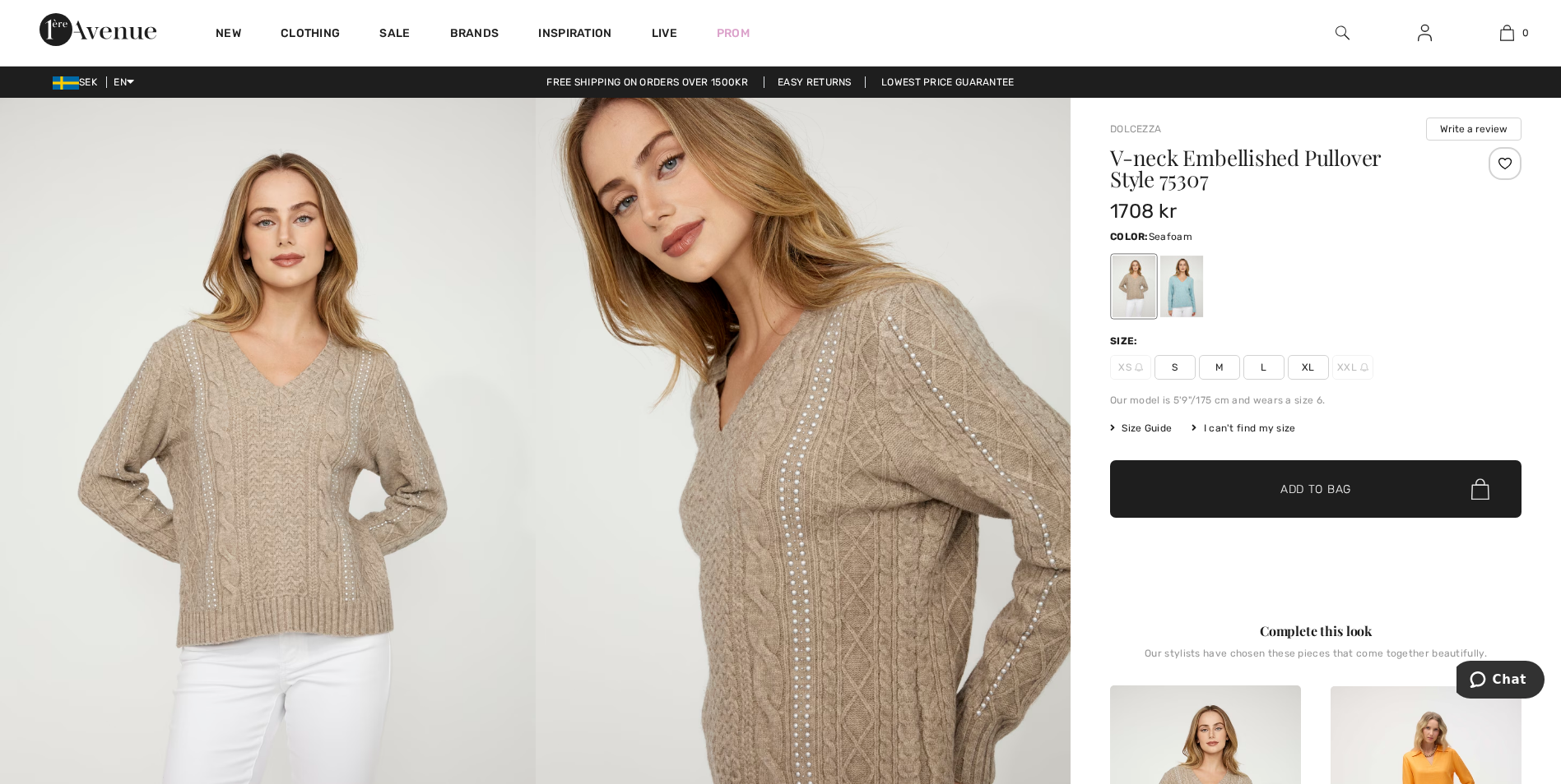
click at [1180, 300] on div at bounding box center [1181, 287] width 43 height 62
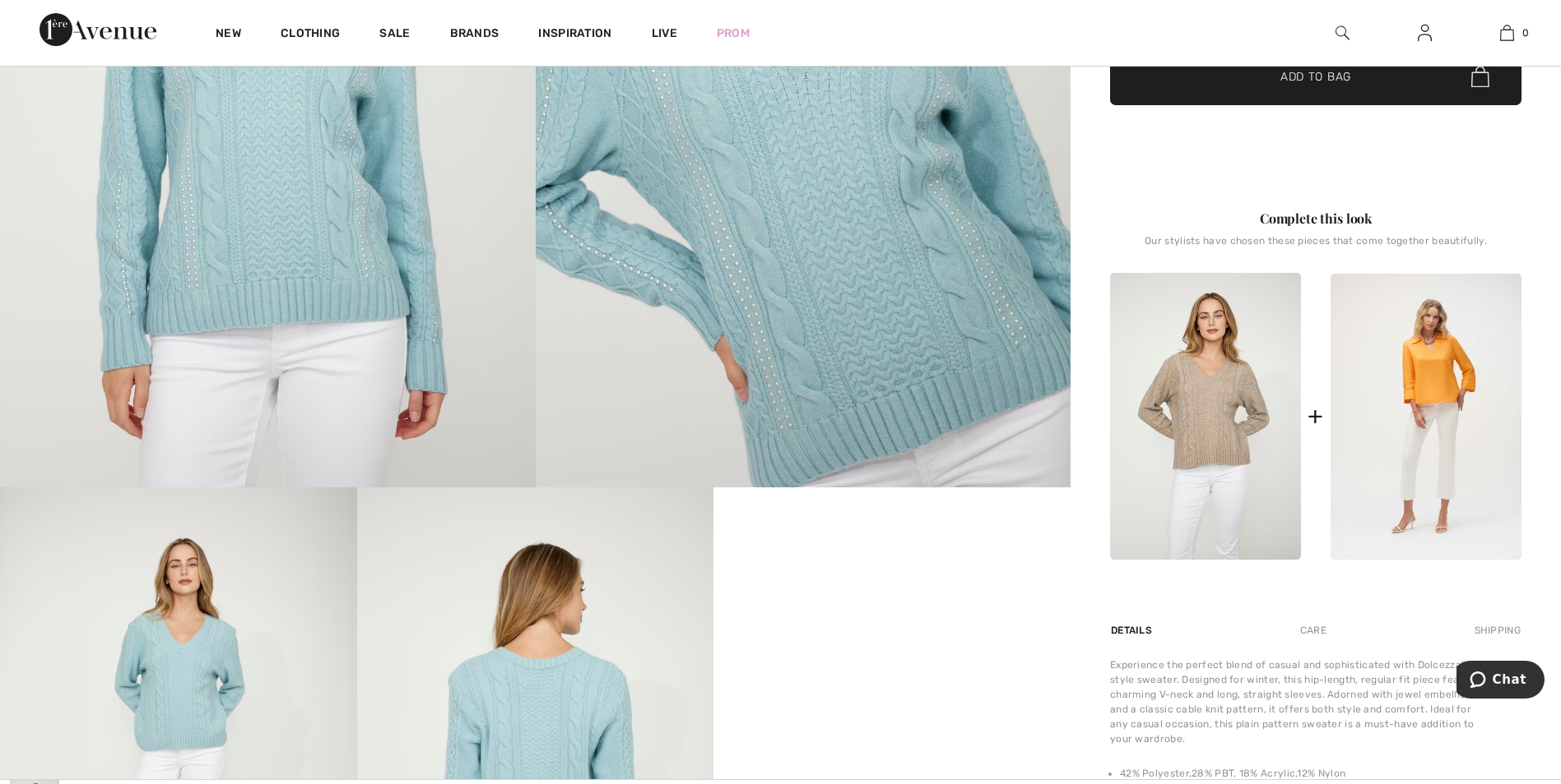
scroll to position [411, 0]
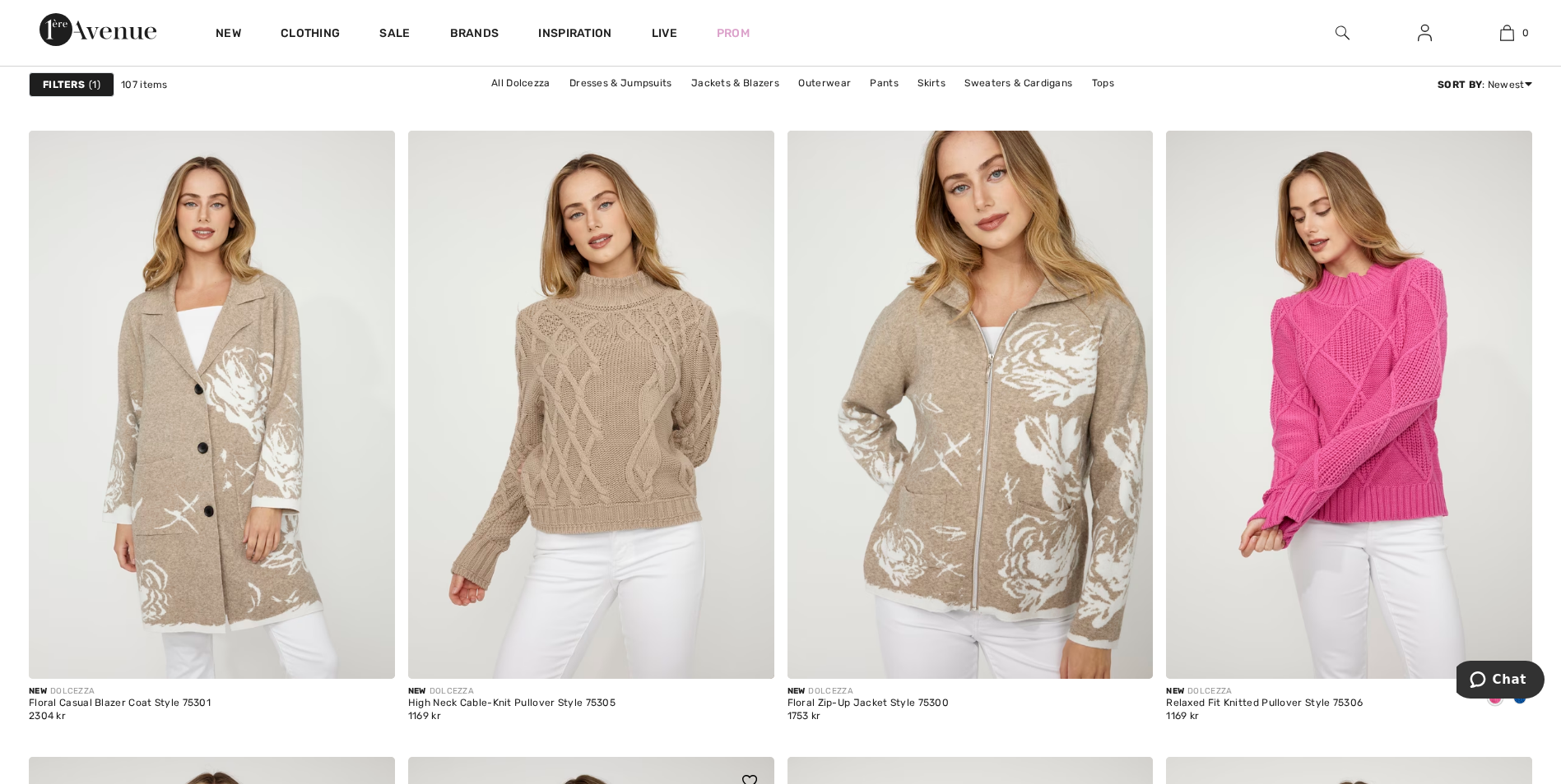
scroll to position [1808, 0]
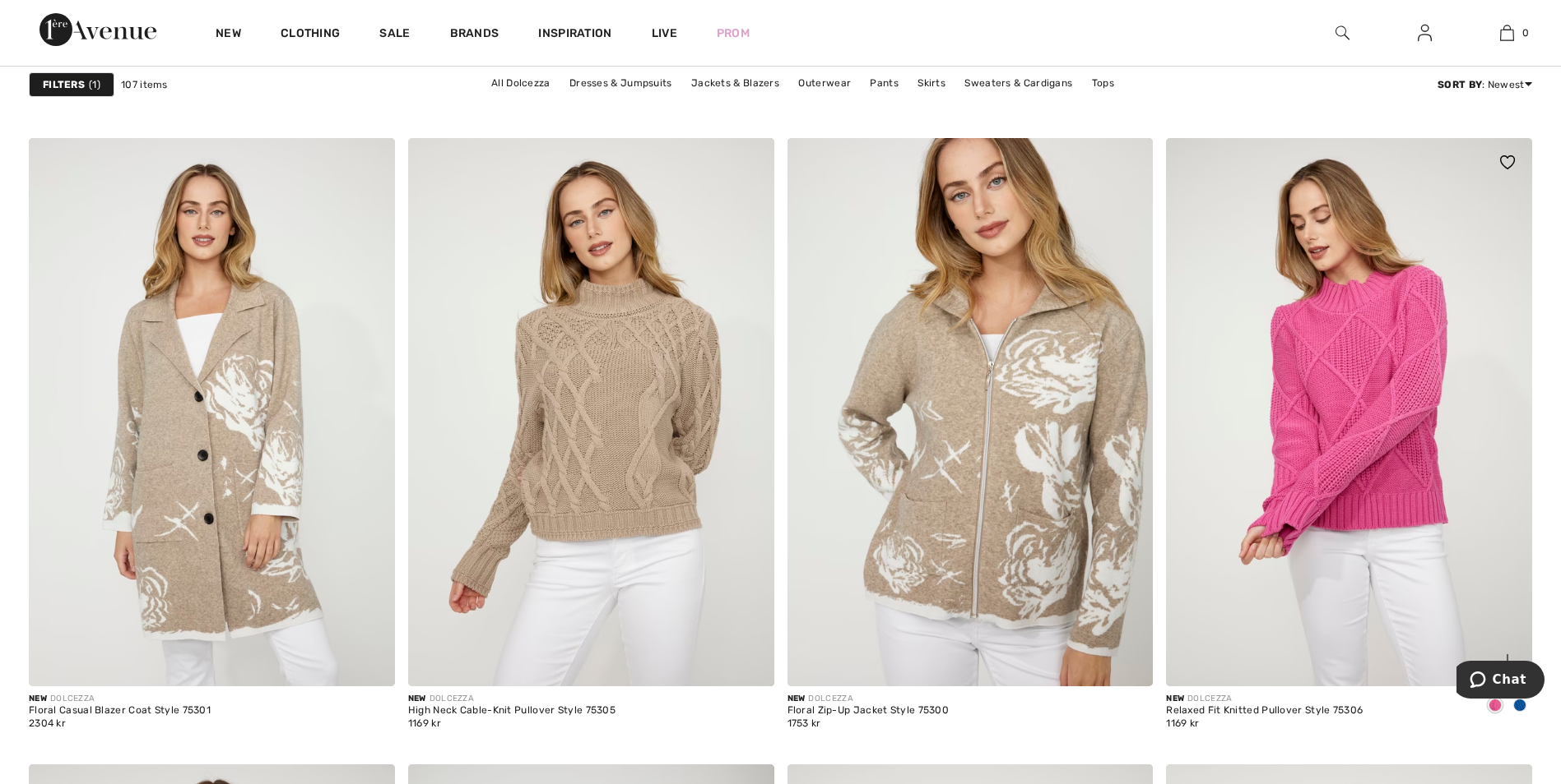
click at [1526, 708] on div at bounding box center [1519, 706] width 25 height 27
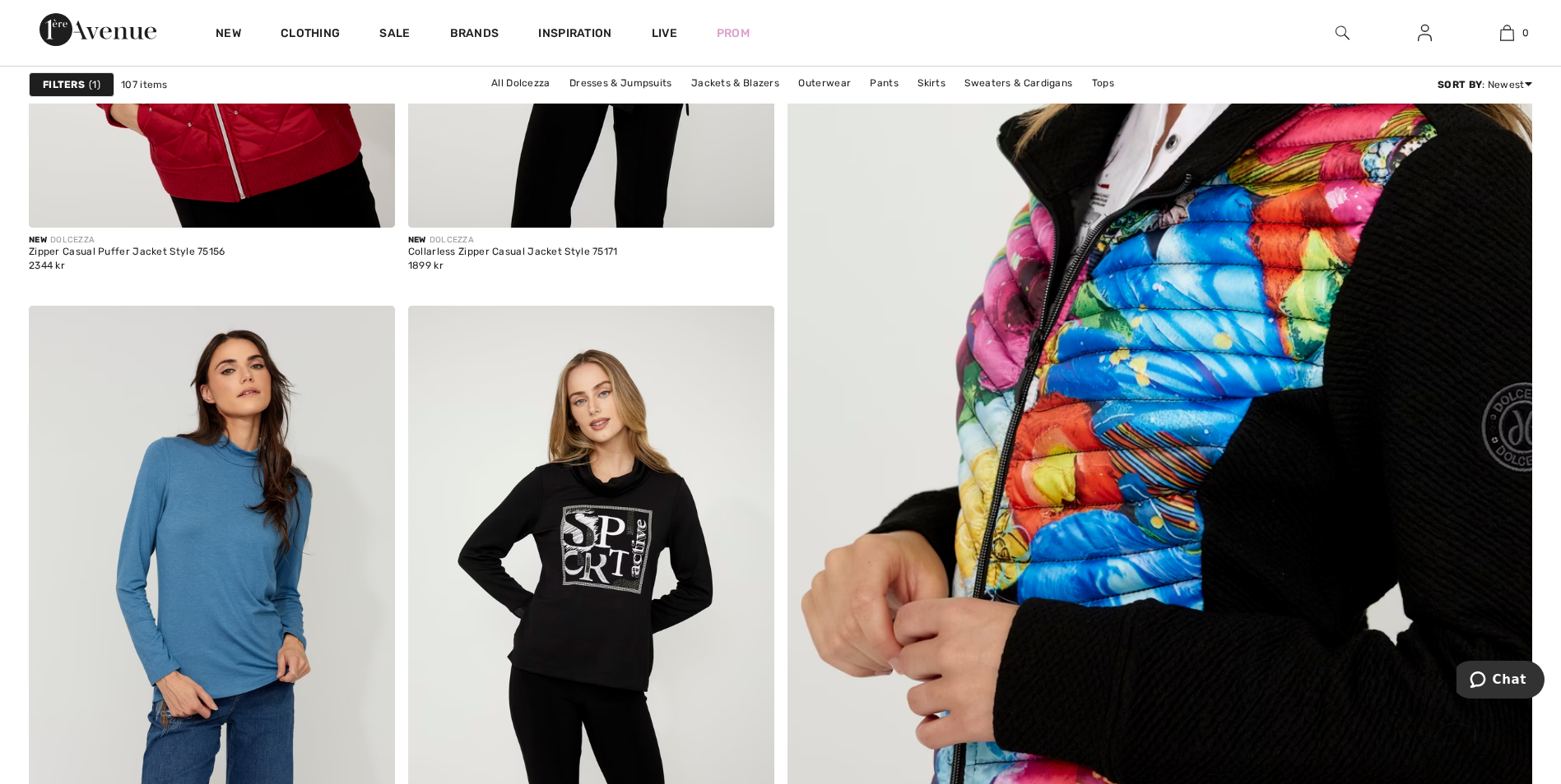
scroll to position [985, 0]
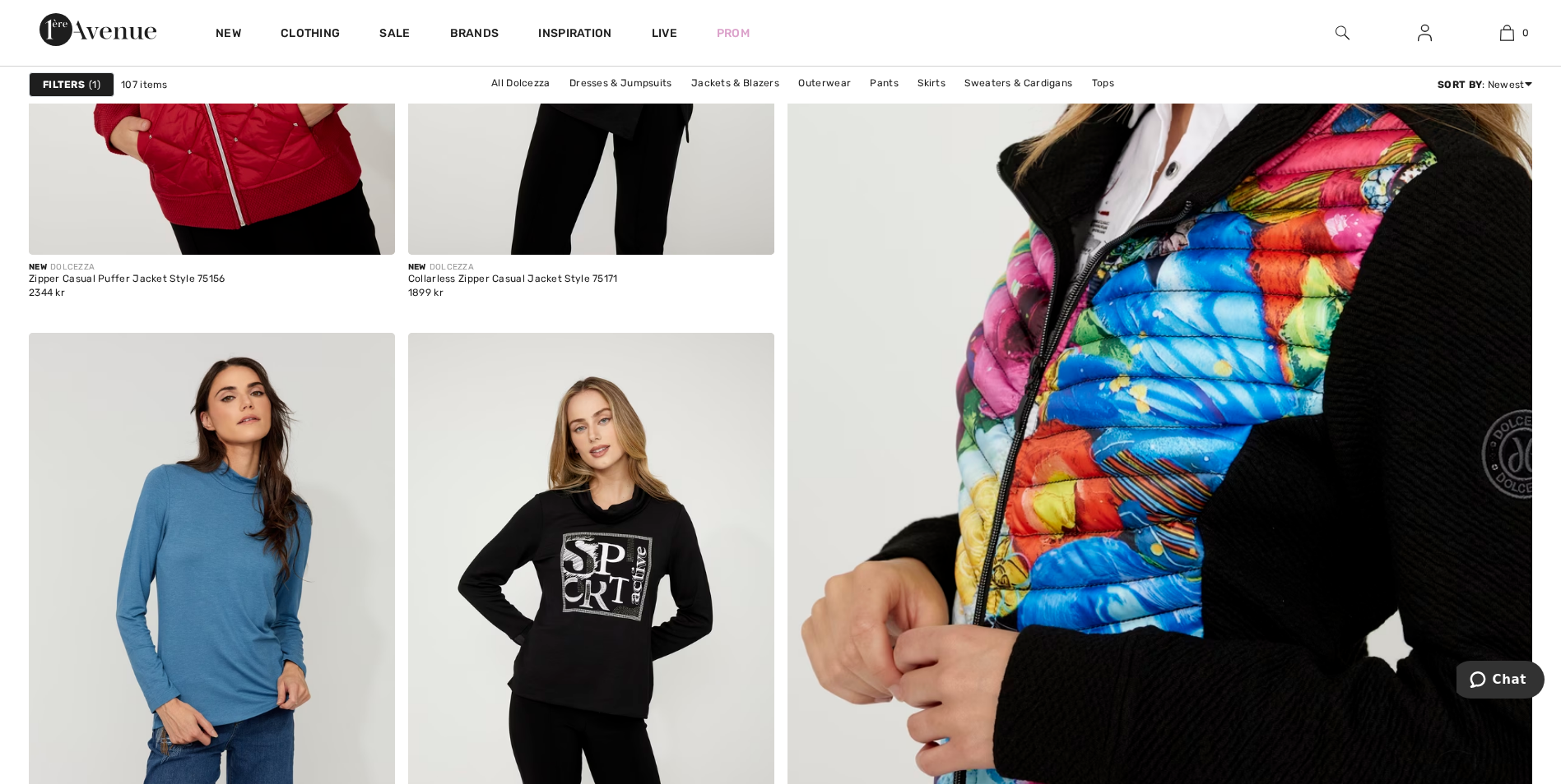
click at [1163, 546] on img at bounding box center [1159, 376] width 895 height 1340
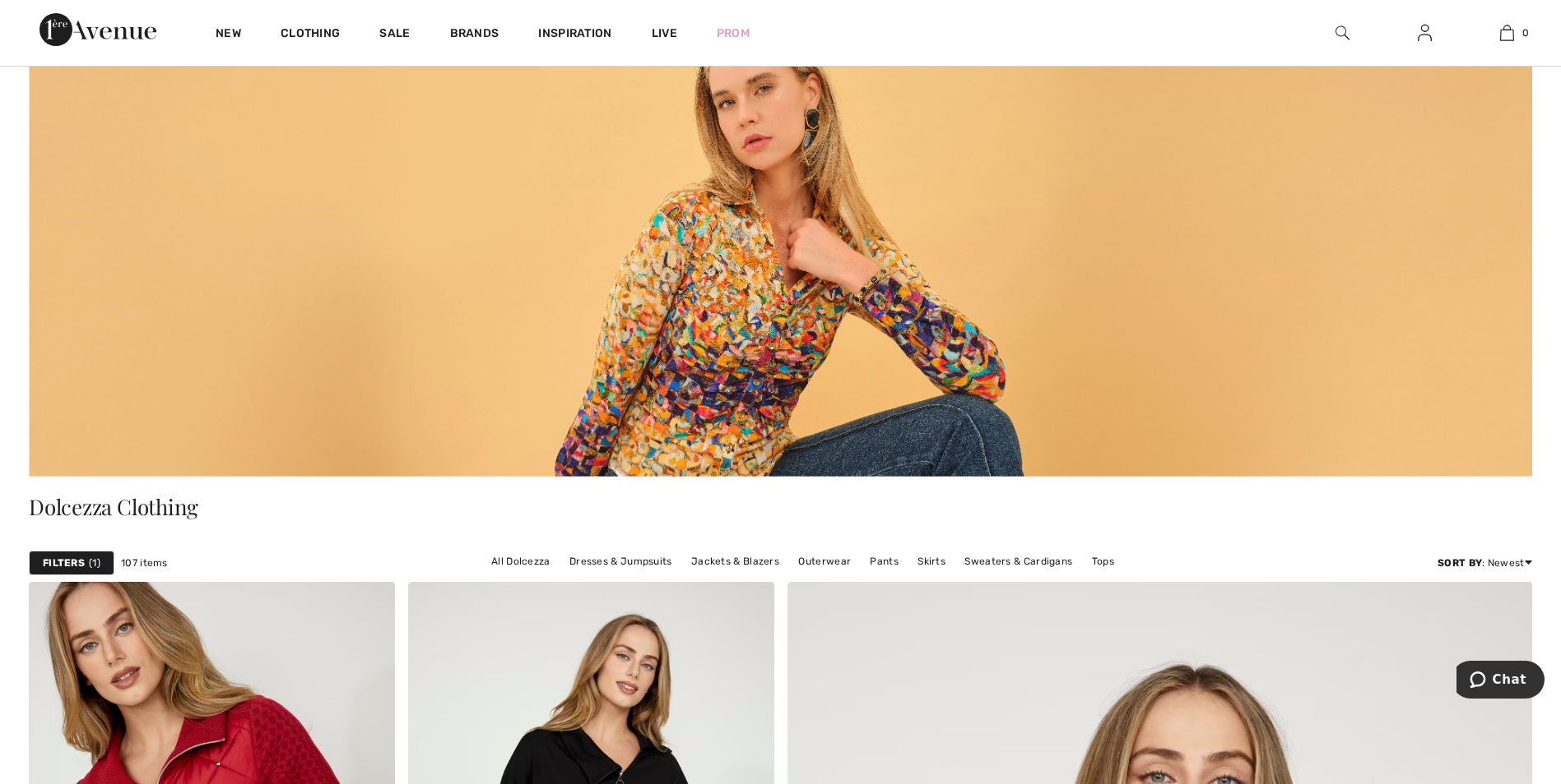
scroll to position [81, 0]
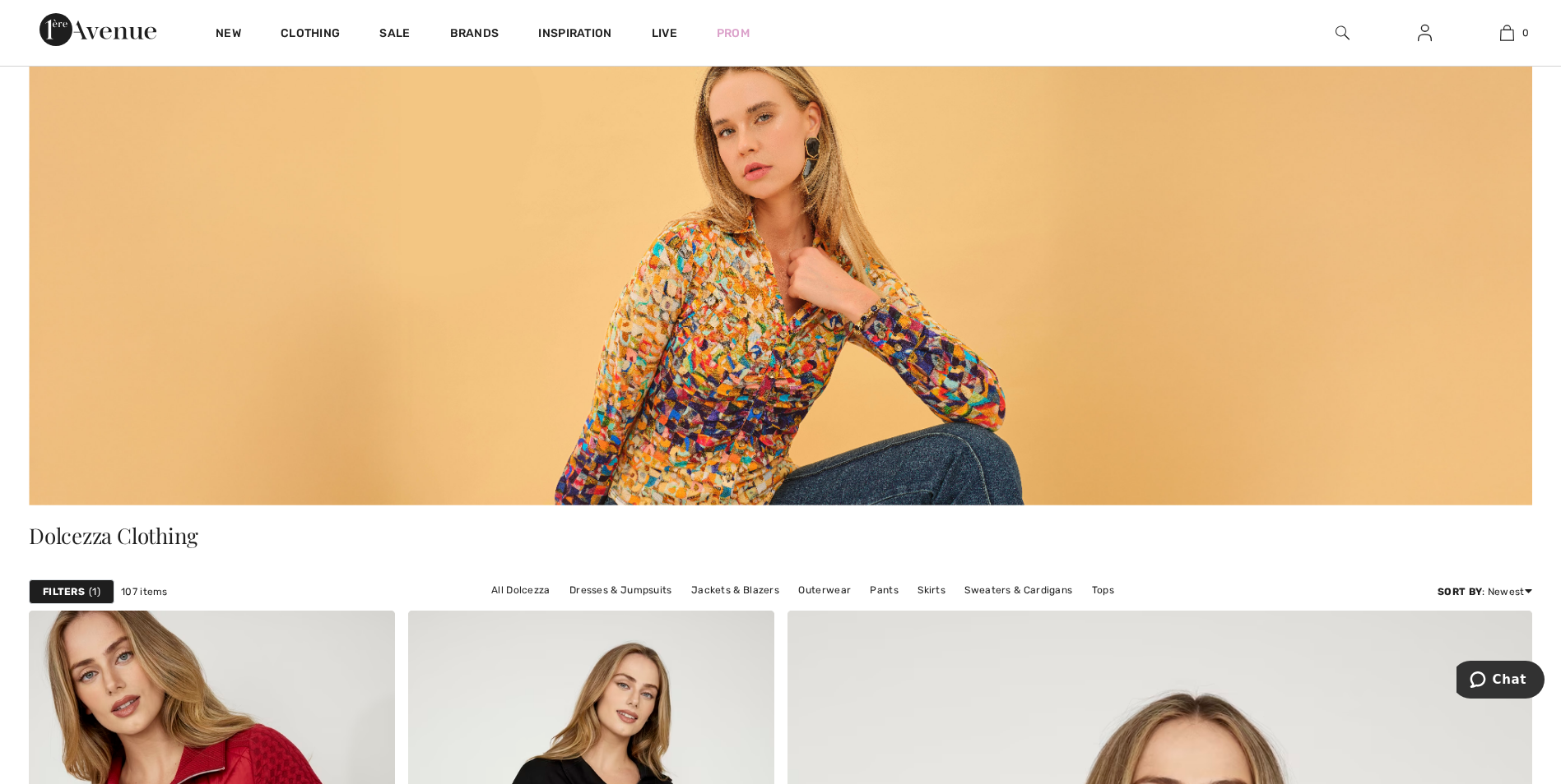
click at [733, 338] on img at bounding box center [780, 270] width 1503 height 469
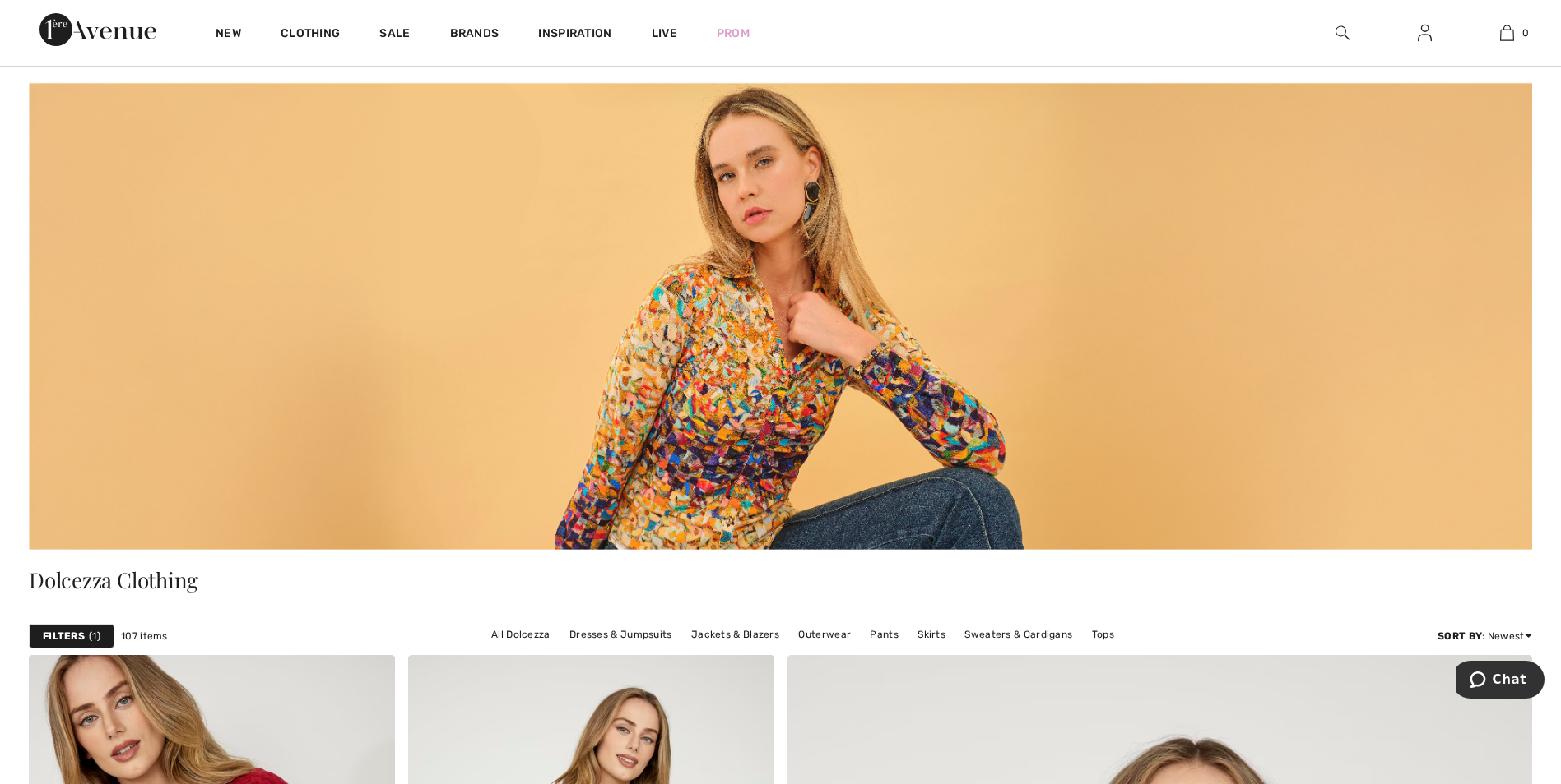
scroll to position [0, 0]
